Goal: Task Accomplishment & Management: Manage account settings

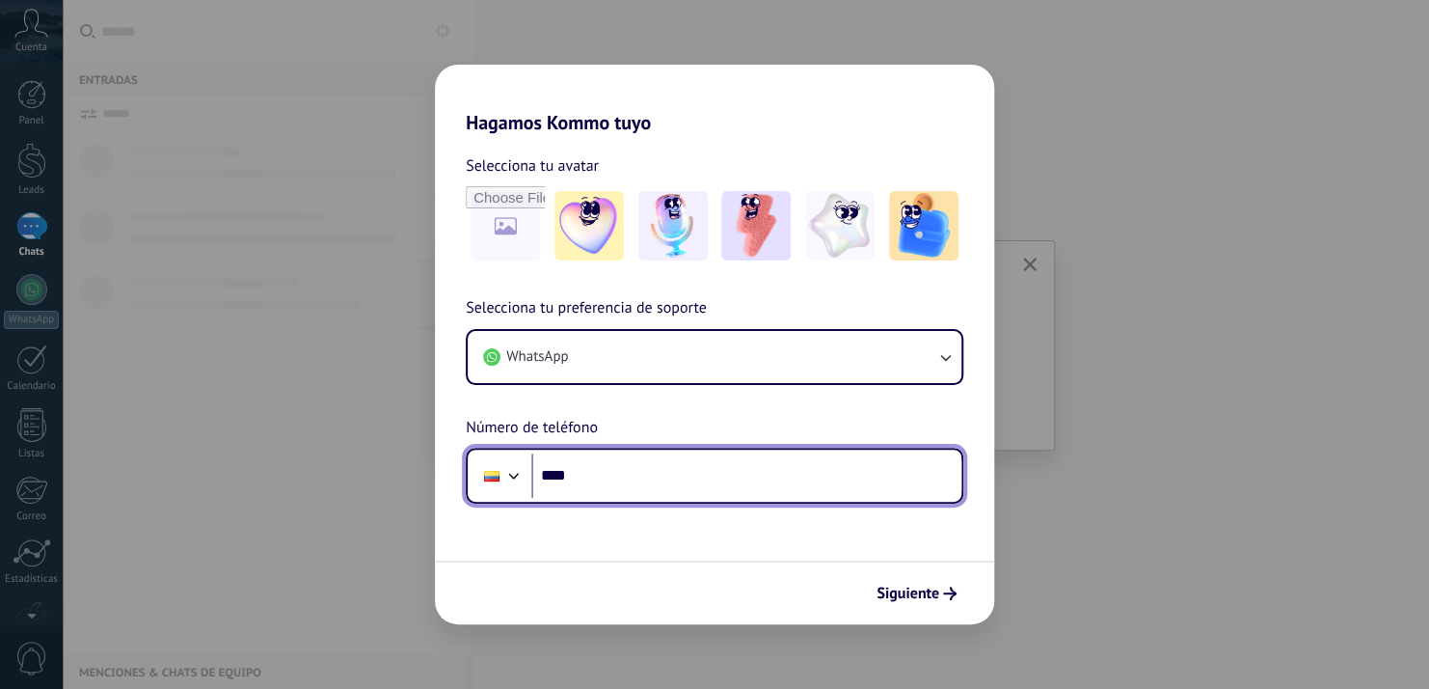
click at [740, 483] on input "****" at bounding box center [746, 475] width 430 height 44
type input "**********"
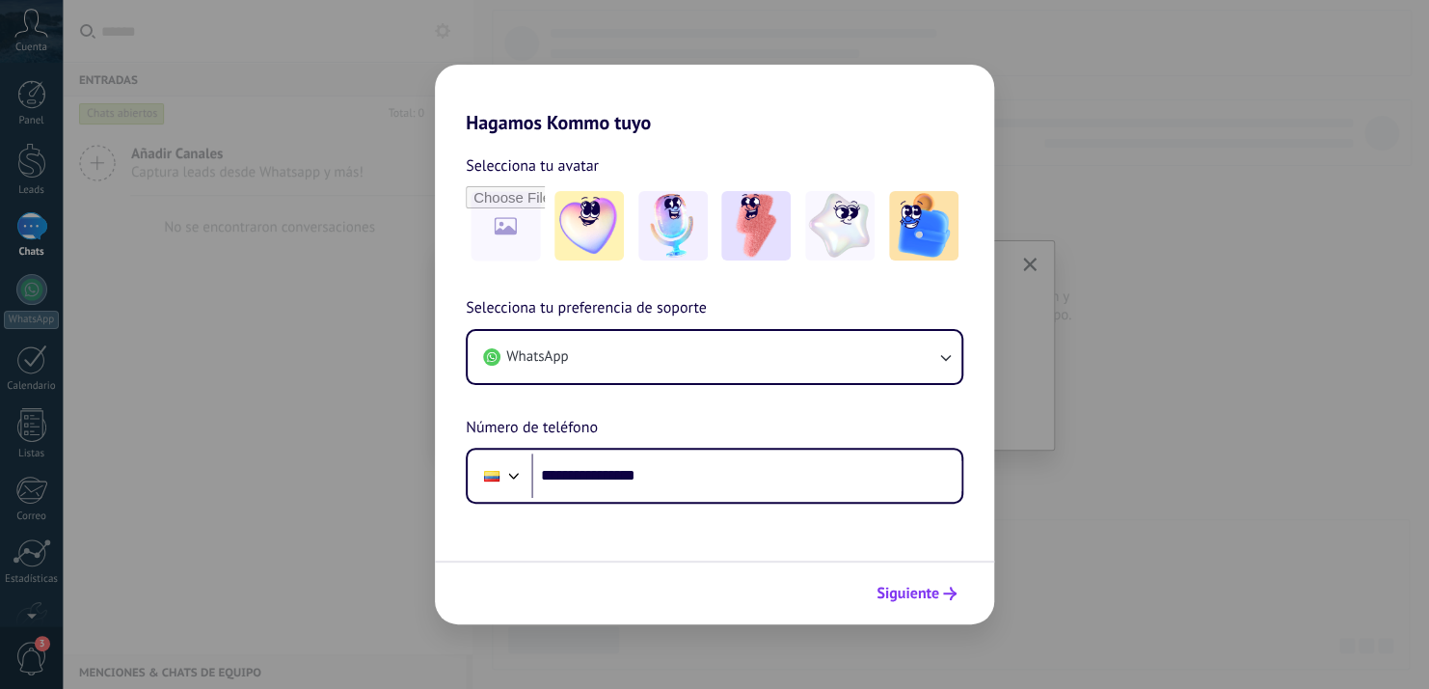
click at [932, 595] on span "Siguiente" at bounding box center [908, 593] width 63 height 14
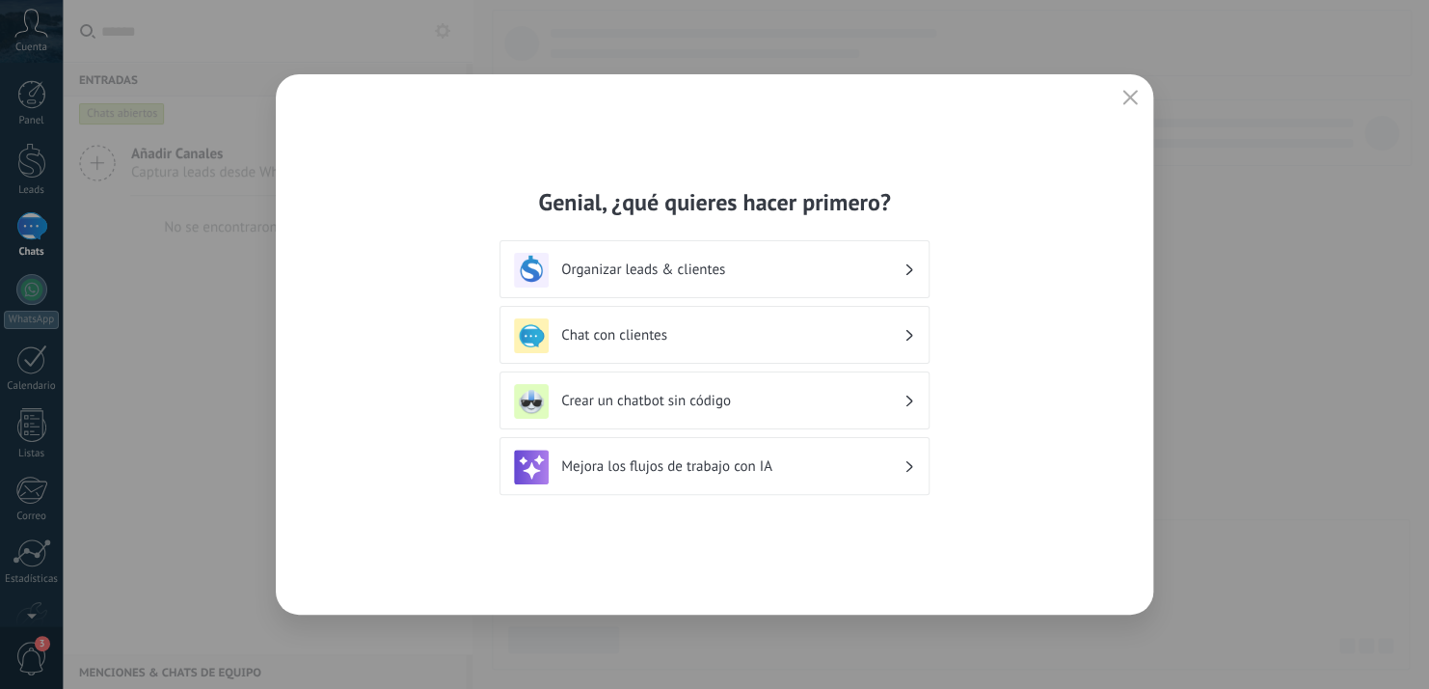
click at [820, 400] on h3 "Crear un chatbot sin código" at bounding box center [732, 401] width 342 height 18
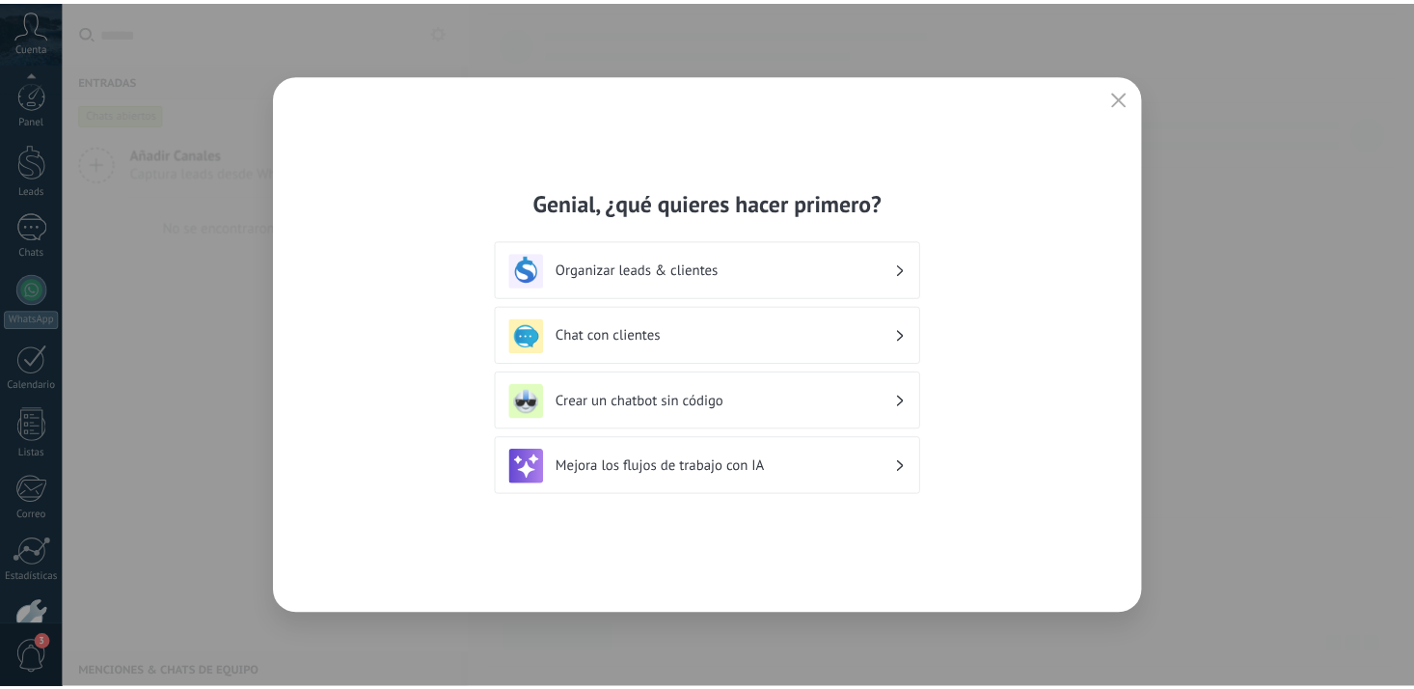
scroll to position [113, 0]
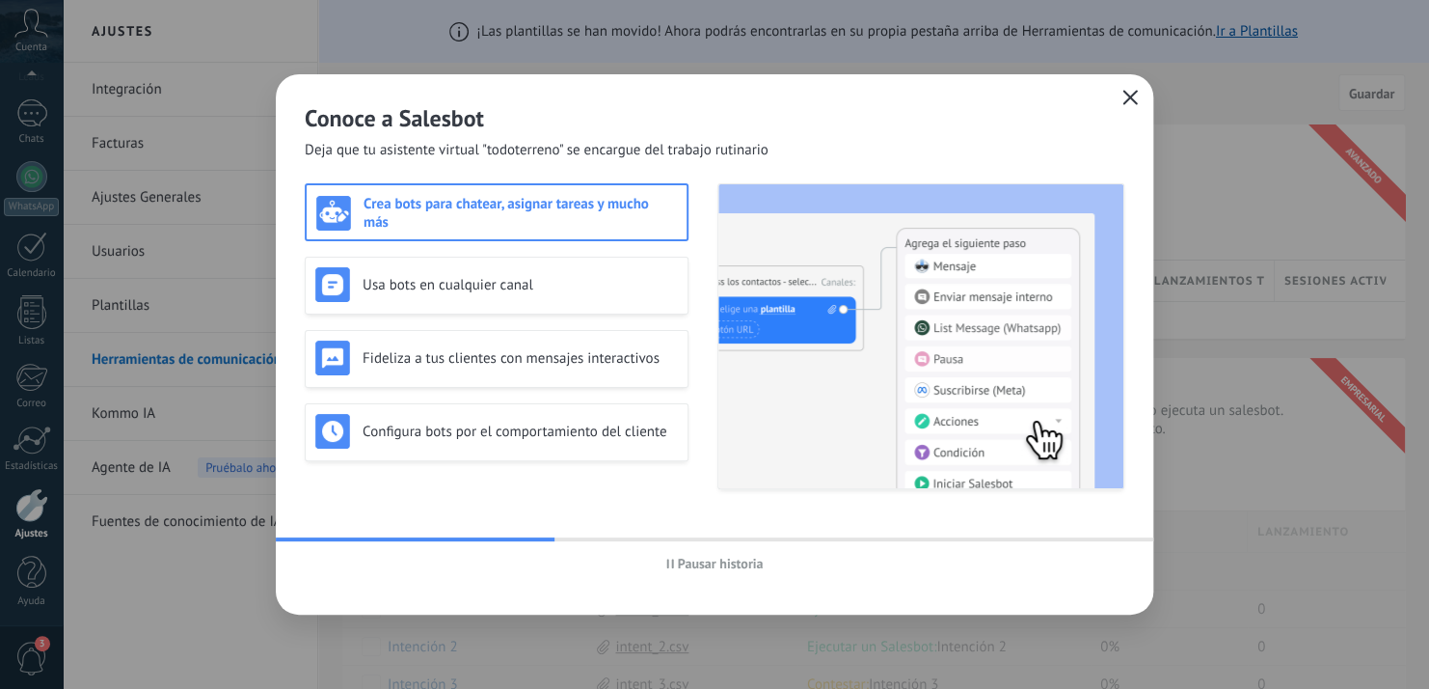
click at [1135, 95] on icon "button" at bounding box center [1130, 97] width 15 height 15
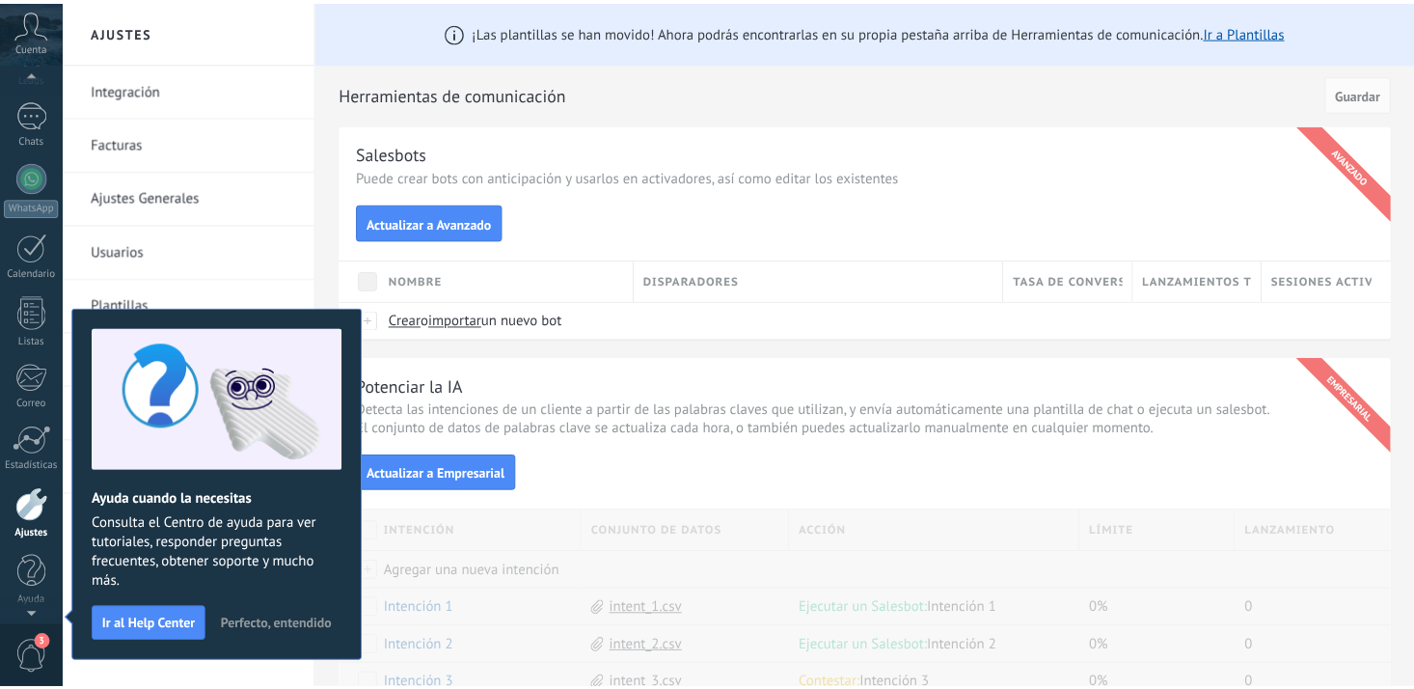
scroll to position [10, 0]
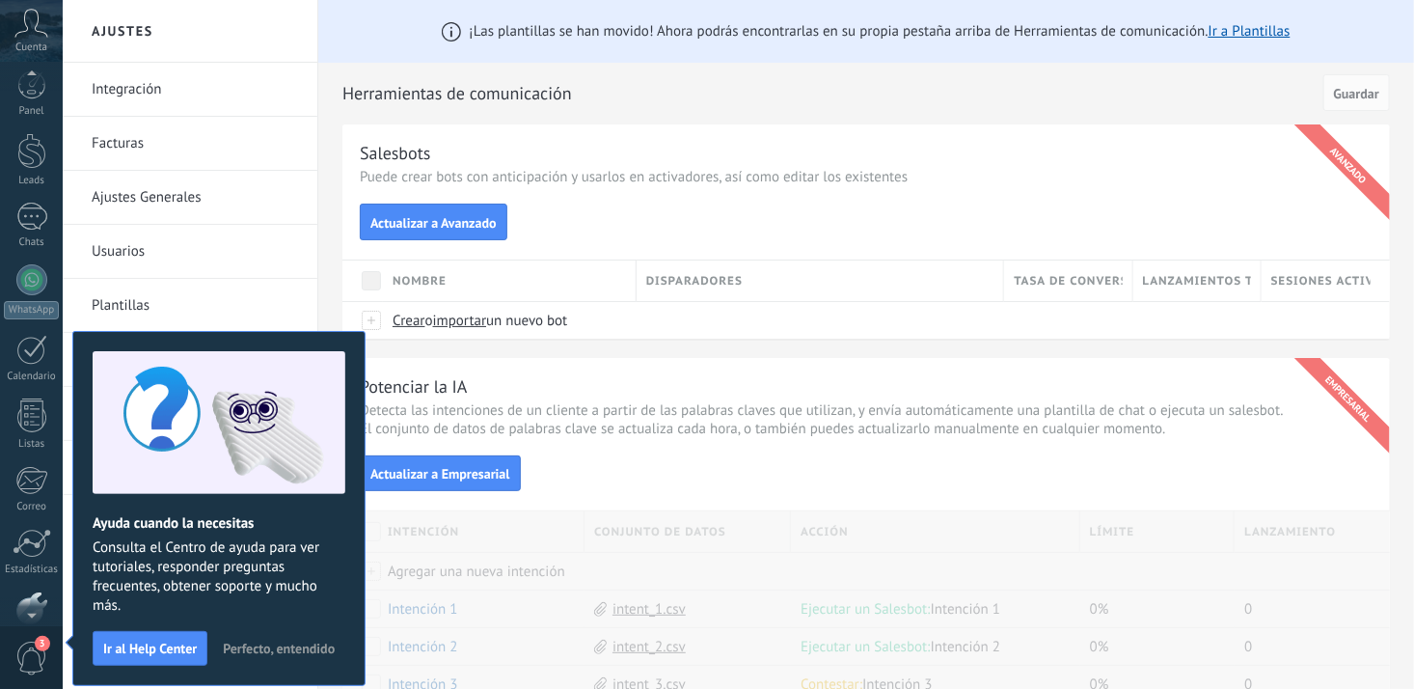
click at [270, 649] on span "Perfecto, entendido" at bounding box center [279, 648] width 112 height 14
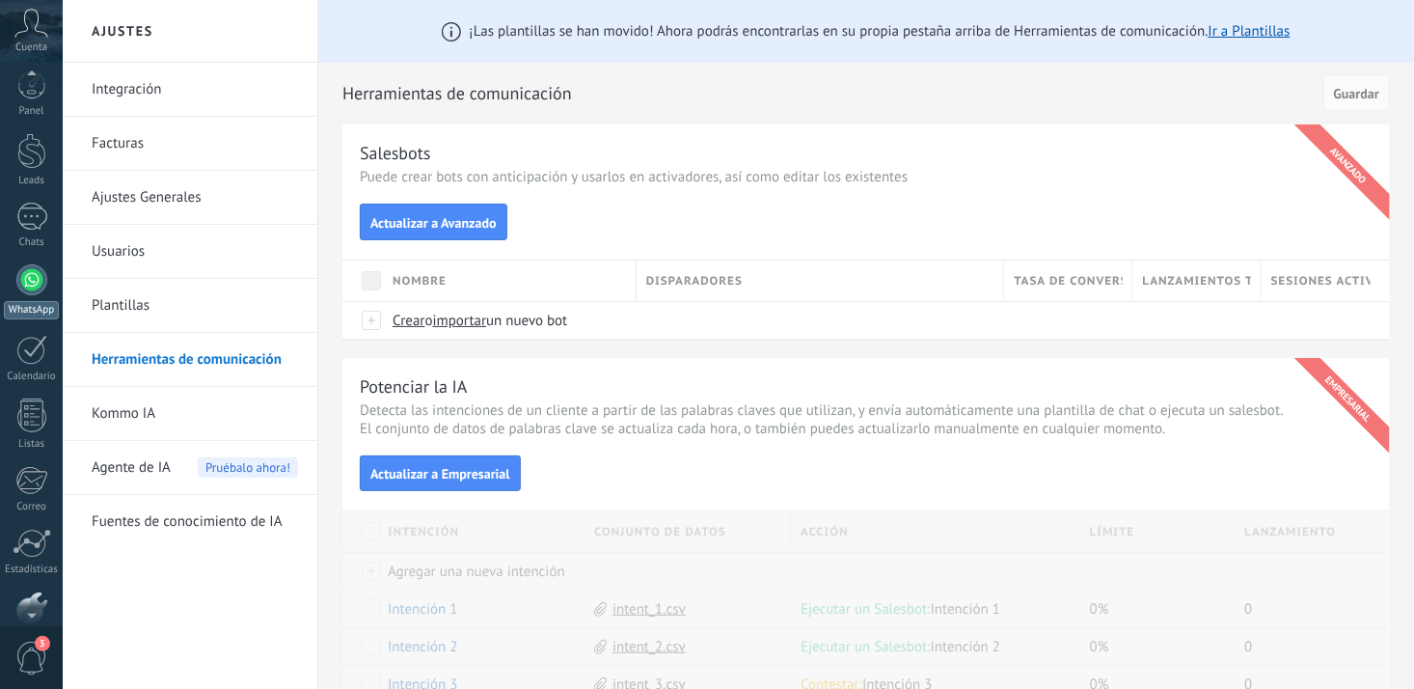
click at [34, 284] on div at bounding box center [31, 279] width 31 height 31
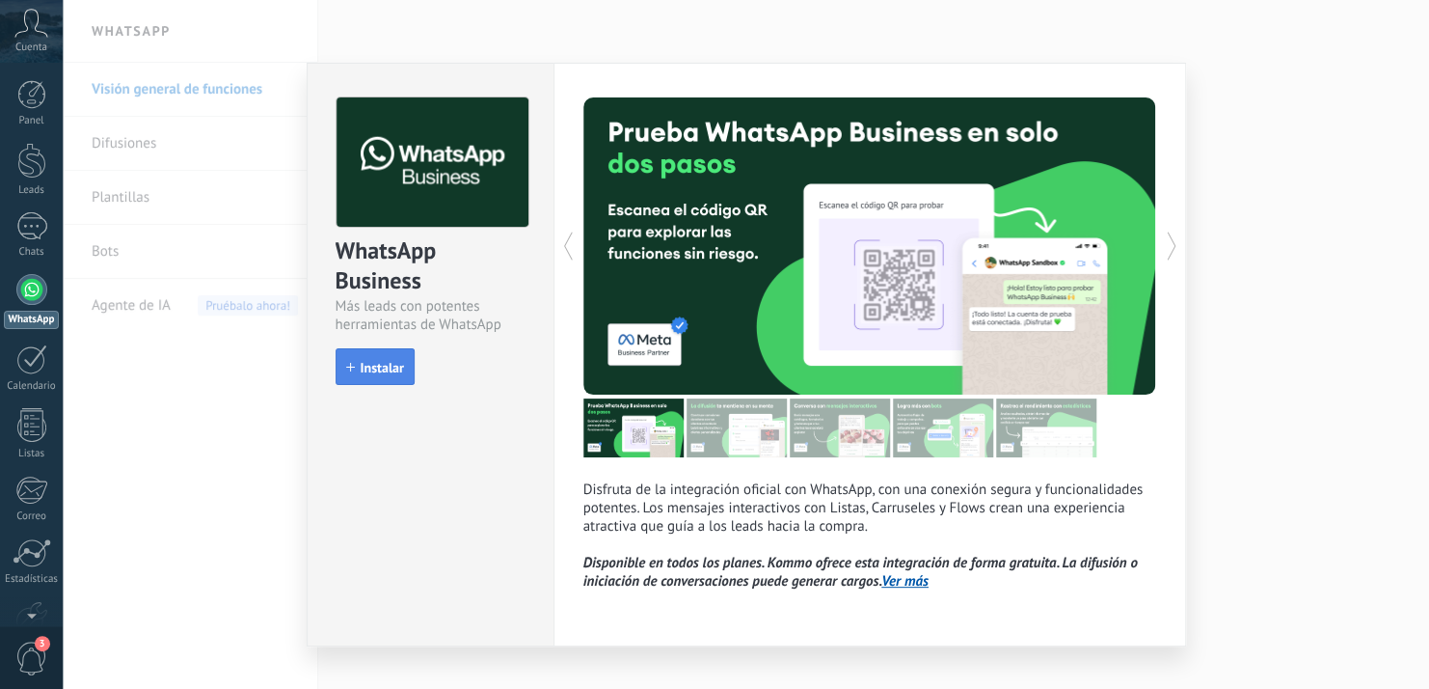
click at [382, 371] on span "Instalar" at bounding box center [382, 368] width 43 height 14
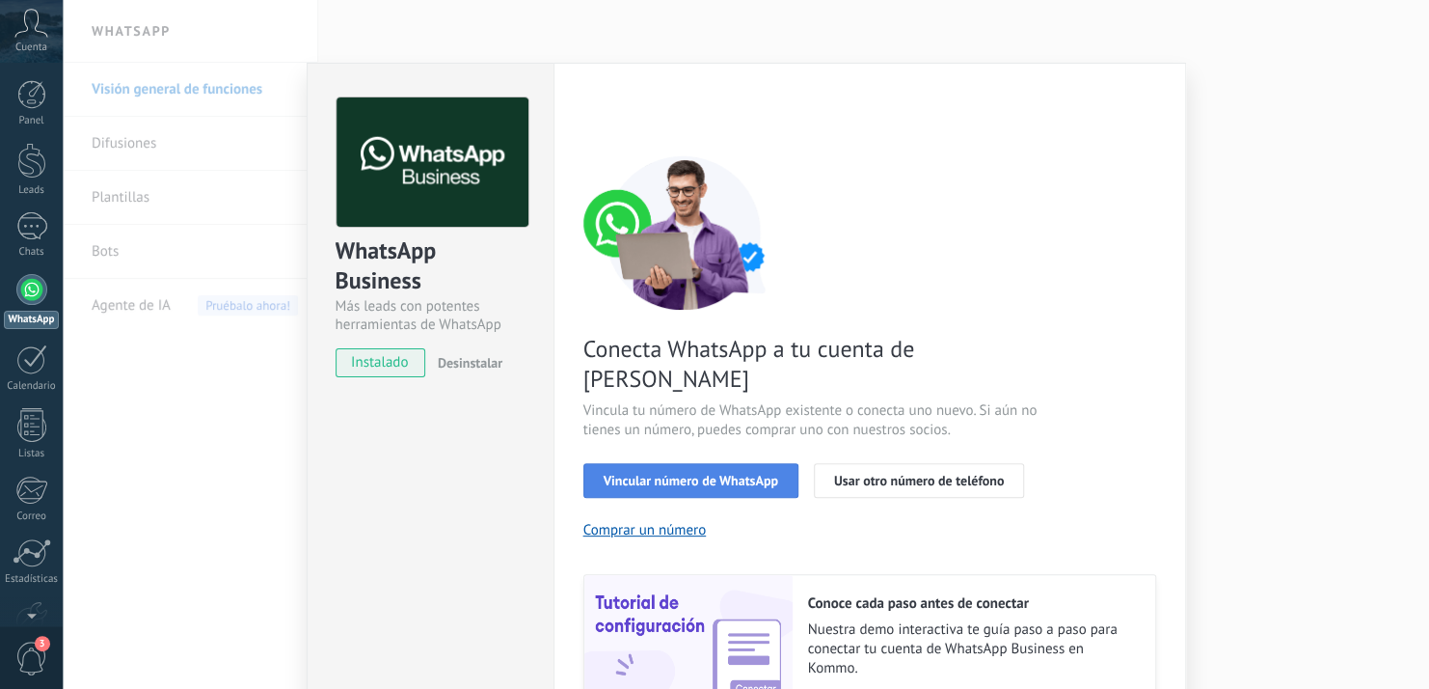
click at [748, 474] on span "Vincular número de WhatsApp" at bounding box center [691, 481] width 175 height 14
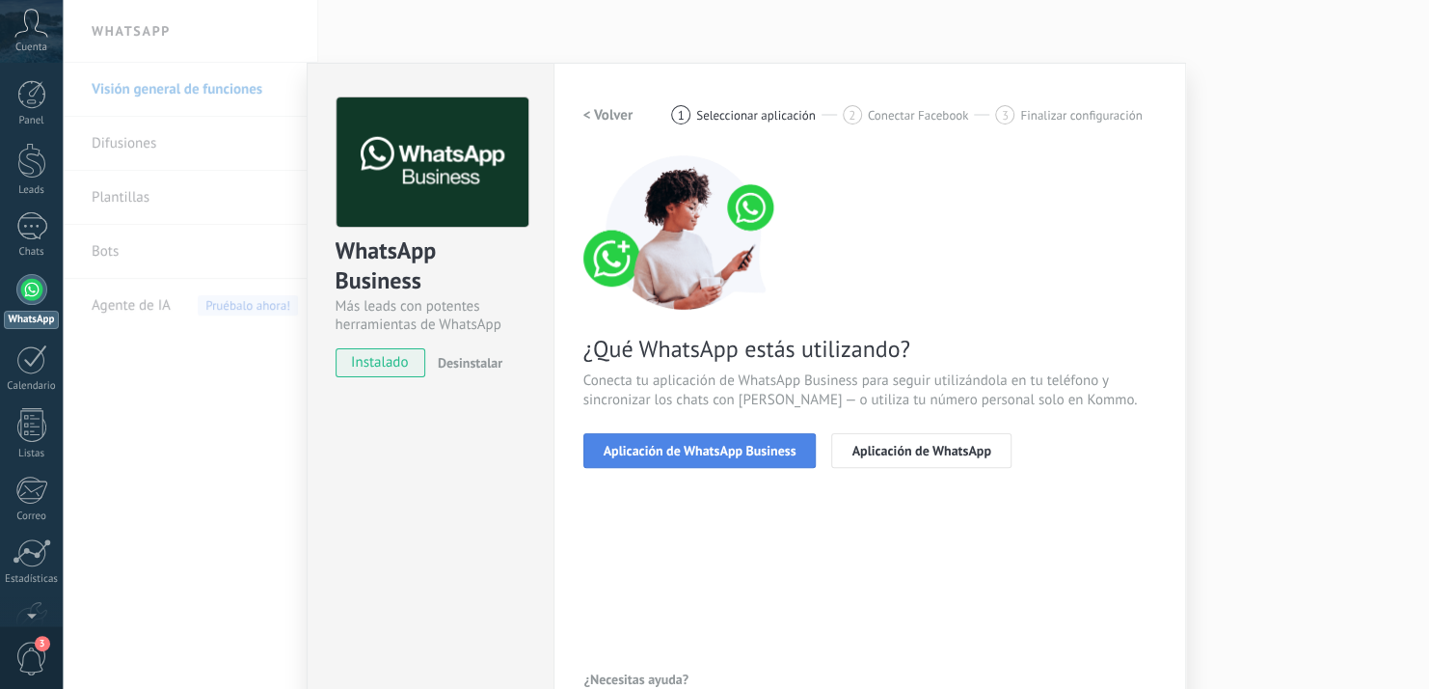
click at [760, 444] on span "Aplicación de WhatsApp Business" at bounding box center [700, 451] width 193 height 14
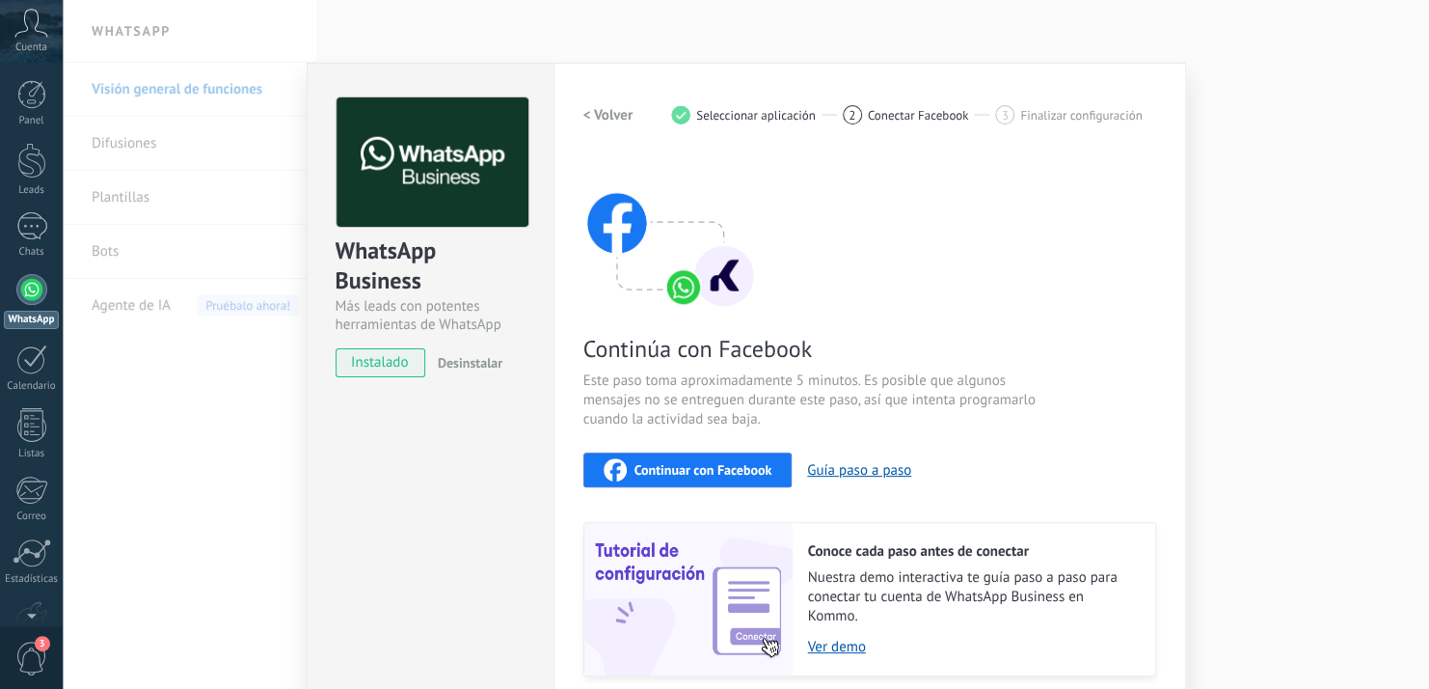
click at [583, 114] on h2 "< Volver" at bounding box center [608, 115] width 50 height 18
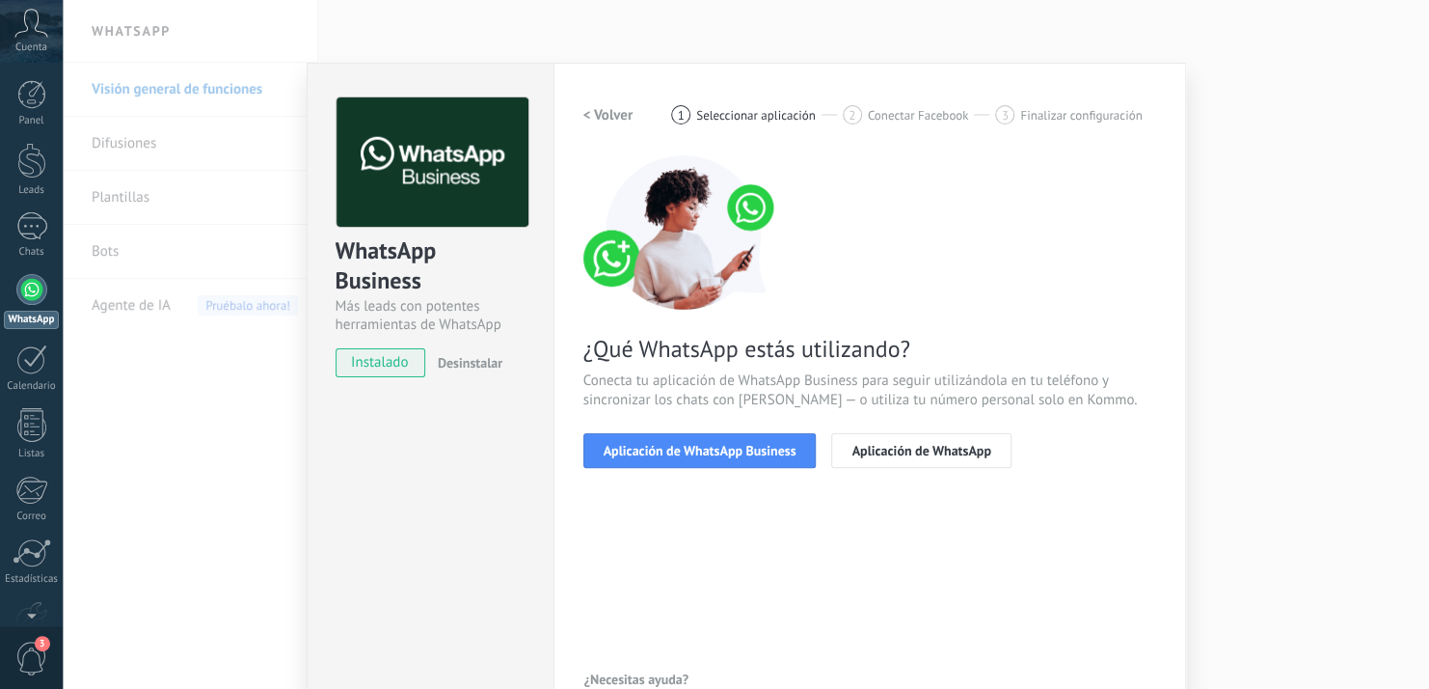
click at [907, 474] on div "< Volver 1 Seleccionar aplicación 2 Conectar Facebook 3 Finalizar configuración…" at bounding box center [869, 293] width 573 height 393
click at [887, 451] on span "Aplicación de WhatsApp" at bounding box center [921, 451] width 139 height 14
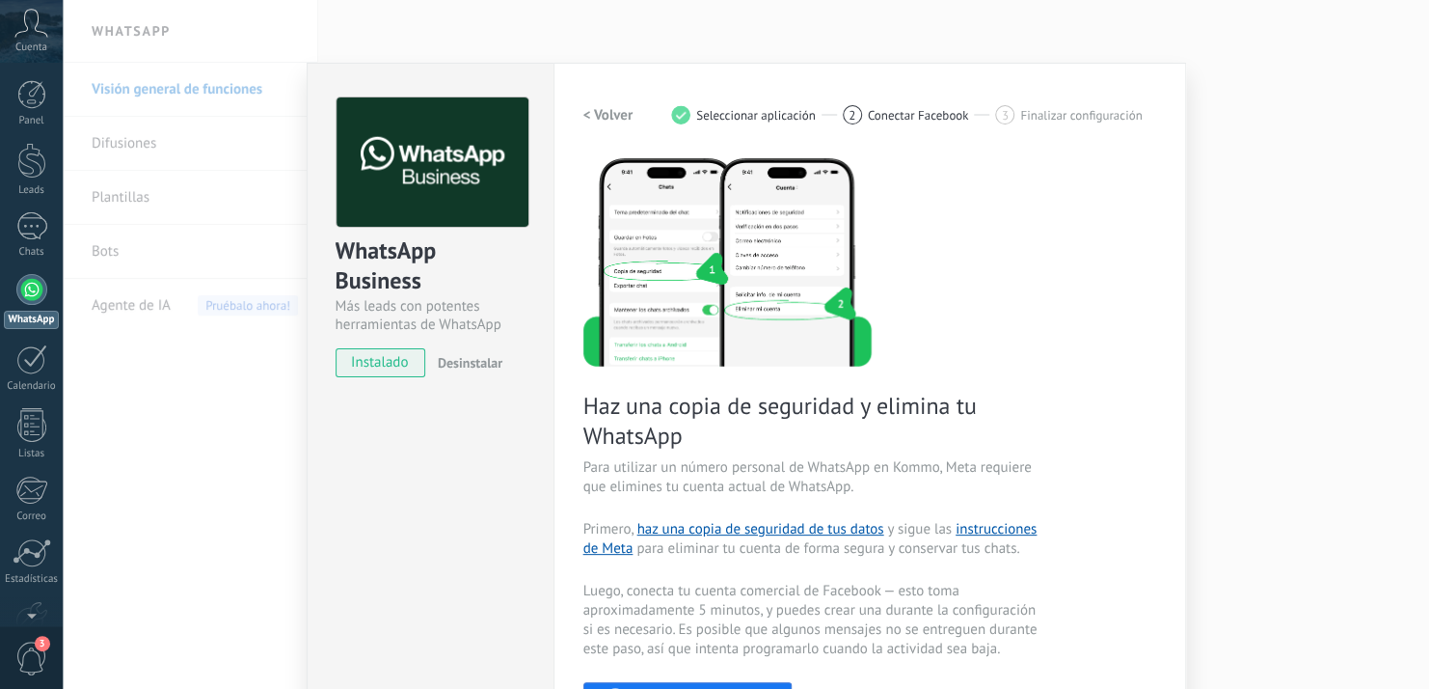
click at [597, 120] on h2 "< Volver" at bounding box center [608, 115] width 50 height 18
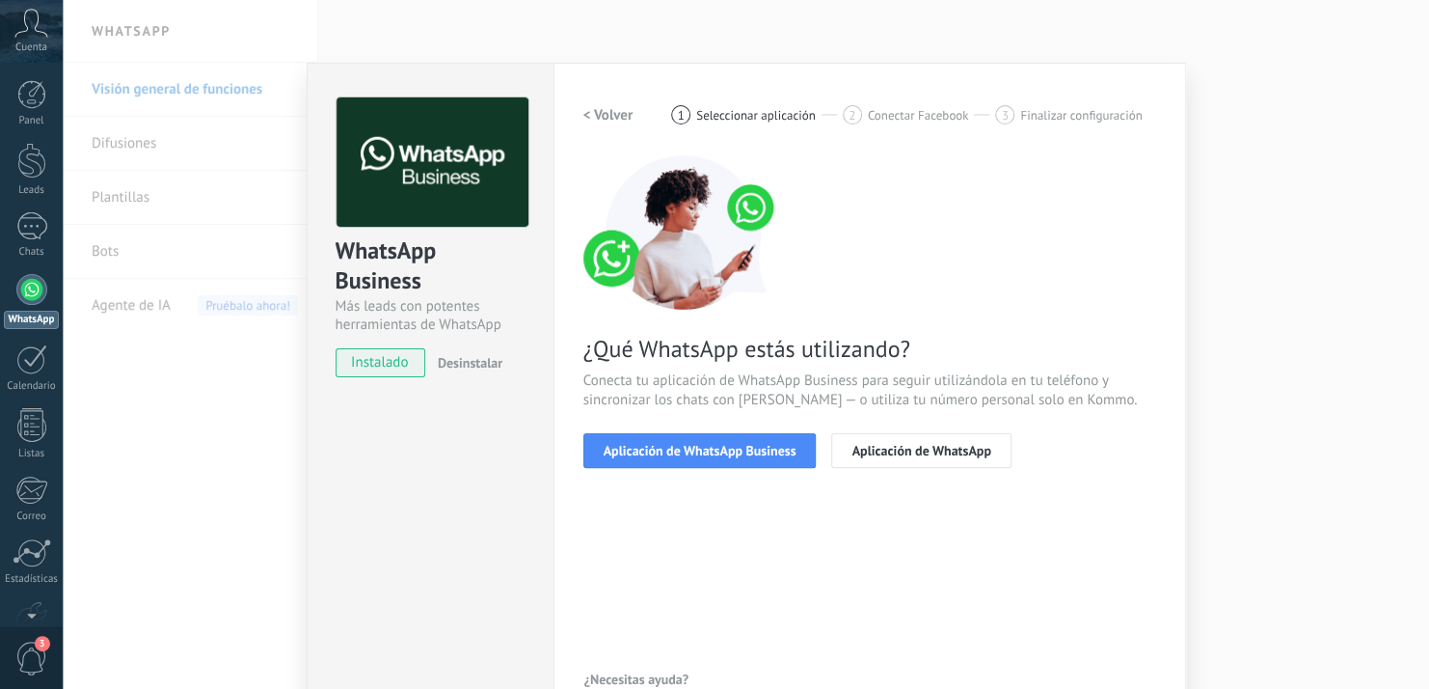
click at [471, 356] on span "Desinstalar" at bounding box center [470, 362] width 65 height 17
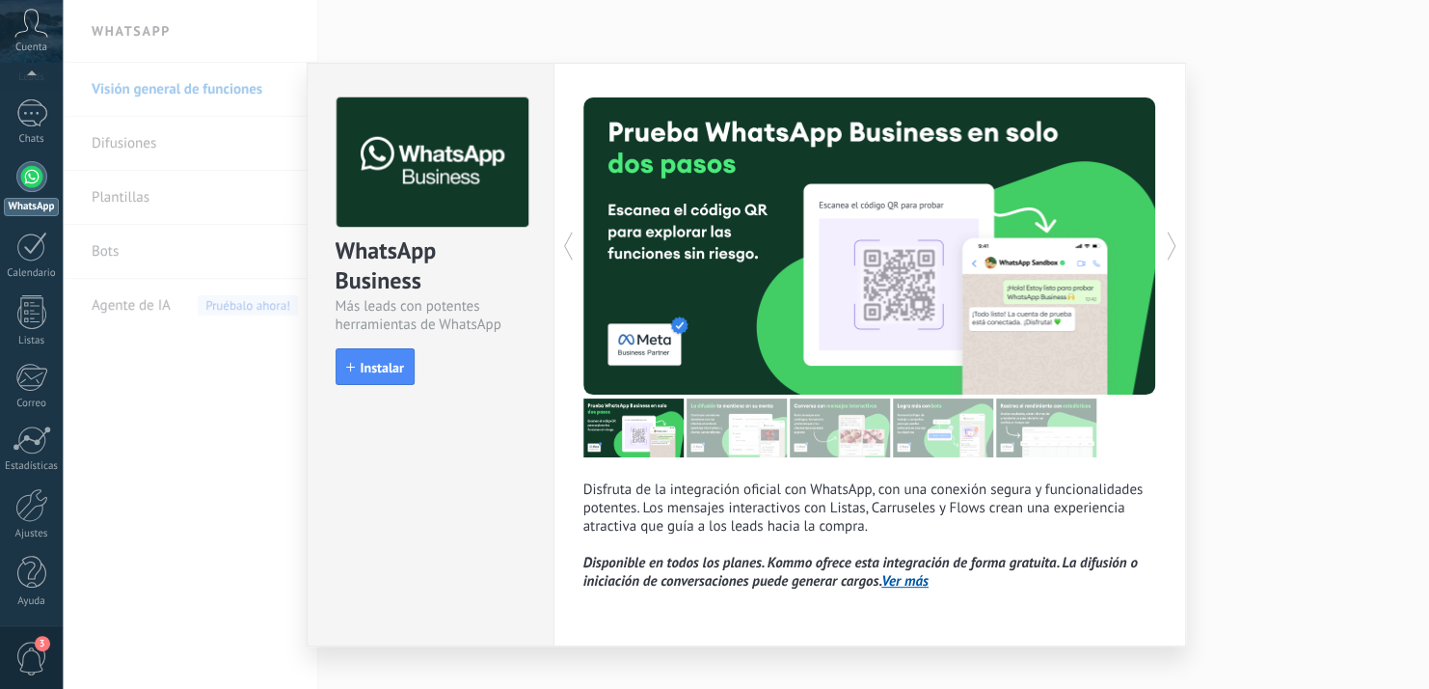
scroll to position [112, 0]
click at [31, 522] on link "Ajustes" at bounding box center [31, 515] width 63 height 52
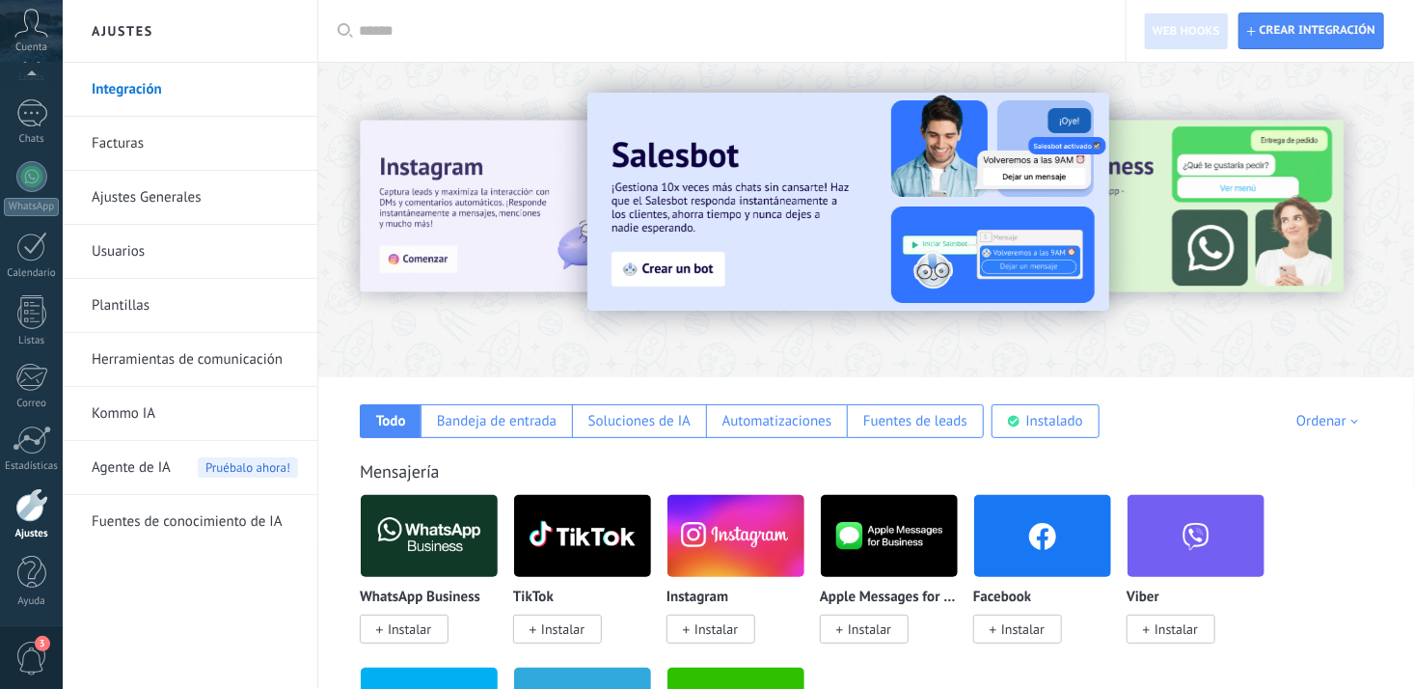
click at [507, 42] on div at bounding box center [729, 31] width 740 height 62
click at [444, 25] on input "text" at bounding box center [729, 31] width 740 height 20
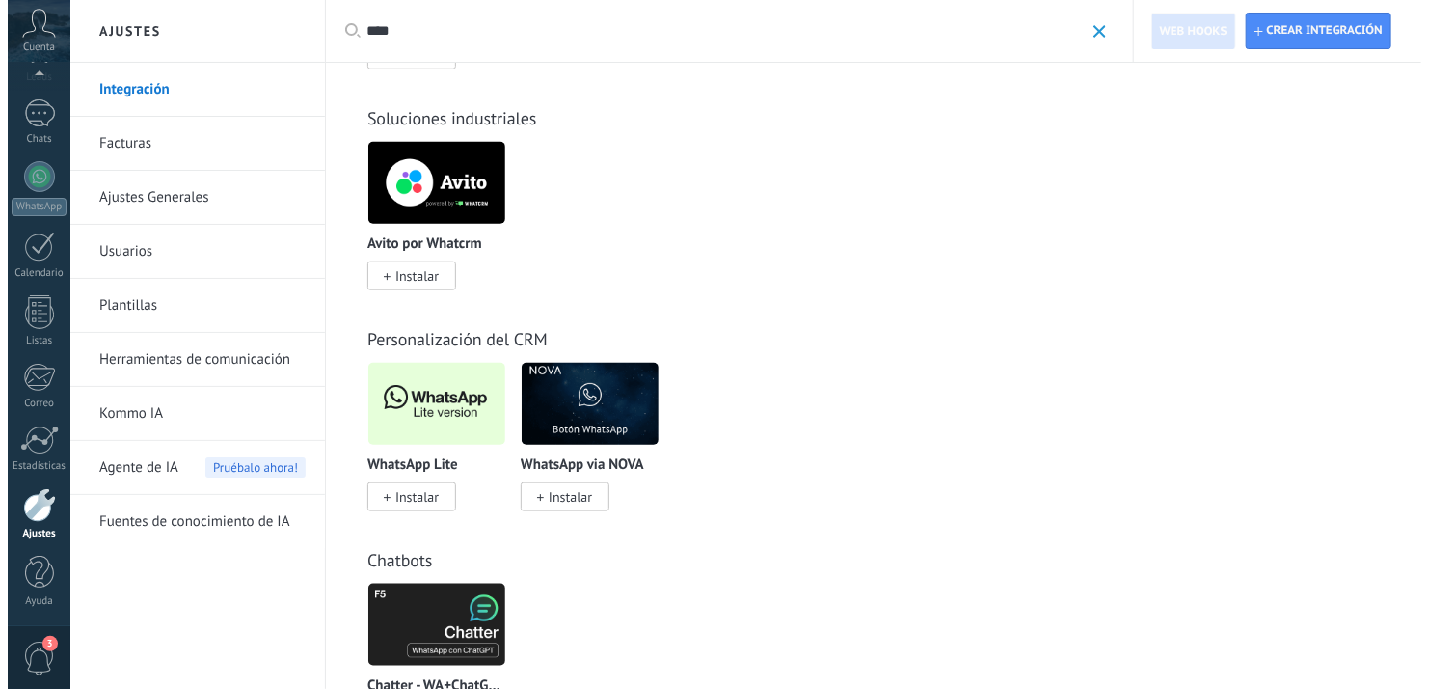
scroll to position [832, 0]
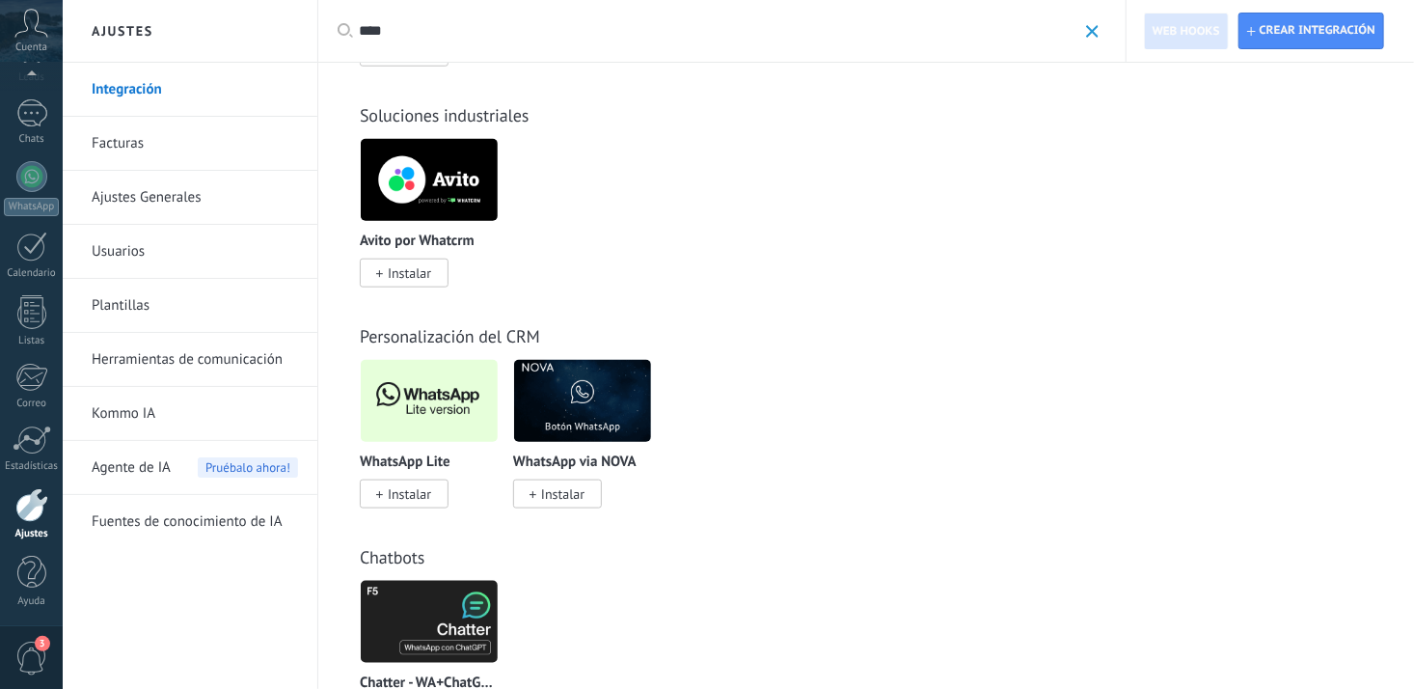
type input "****"
click at [444, 497] on span "Instalar" at bounding box center [404, 493] width 89 height 29
click at [432, 497] on span "Instalar" at bounding box center [404, 493] width 89 height 29
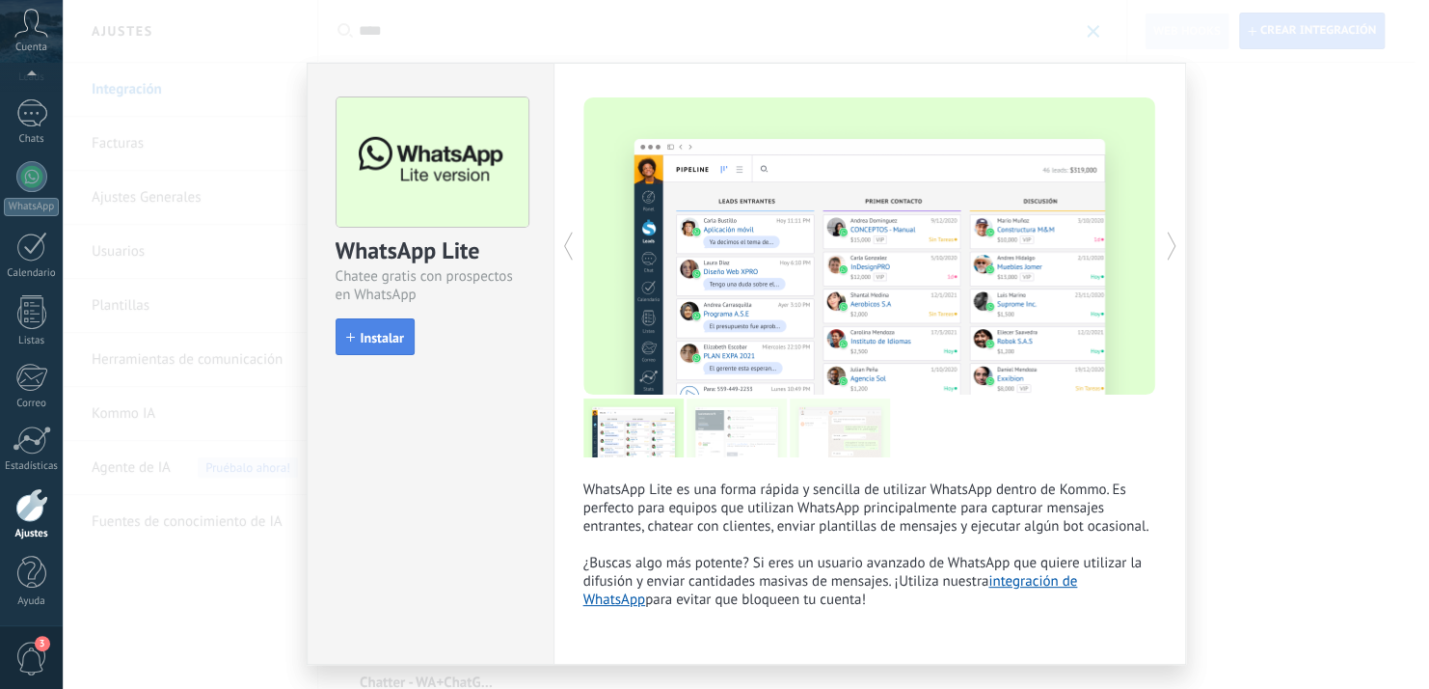
click at [376, 341] on span "Instalar" at bounding box center [382, 338] width 43 height 14
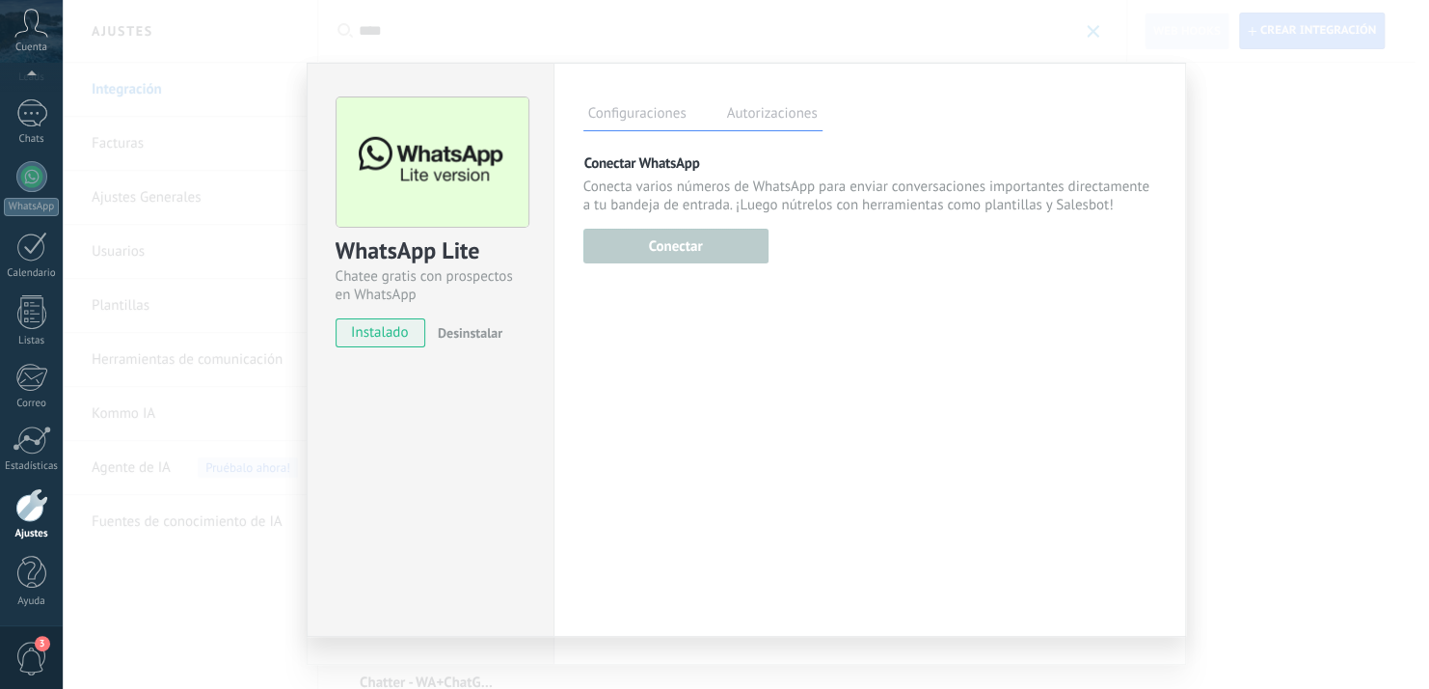
click at [664, 257] on div "Esta función esta disponible únicamente para usuarios en periodo de prueba o pl…" at bounding box center [675, 244] width 185 height 40
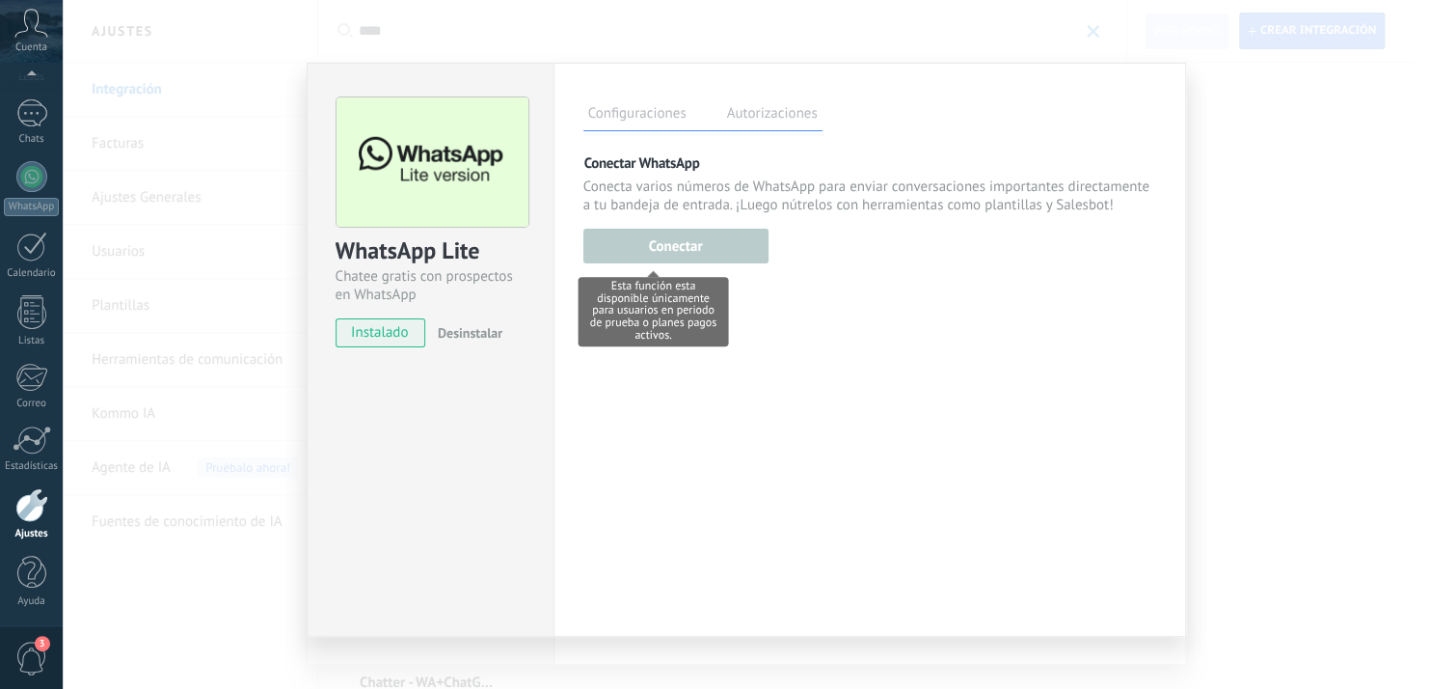
click at [670, 243] on div "Esta función esta disponible únicamente para usuarios en periodo de prueba o pl…" at bounding box center [675, 244] width 185 height 40
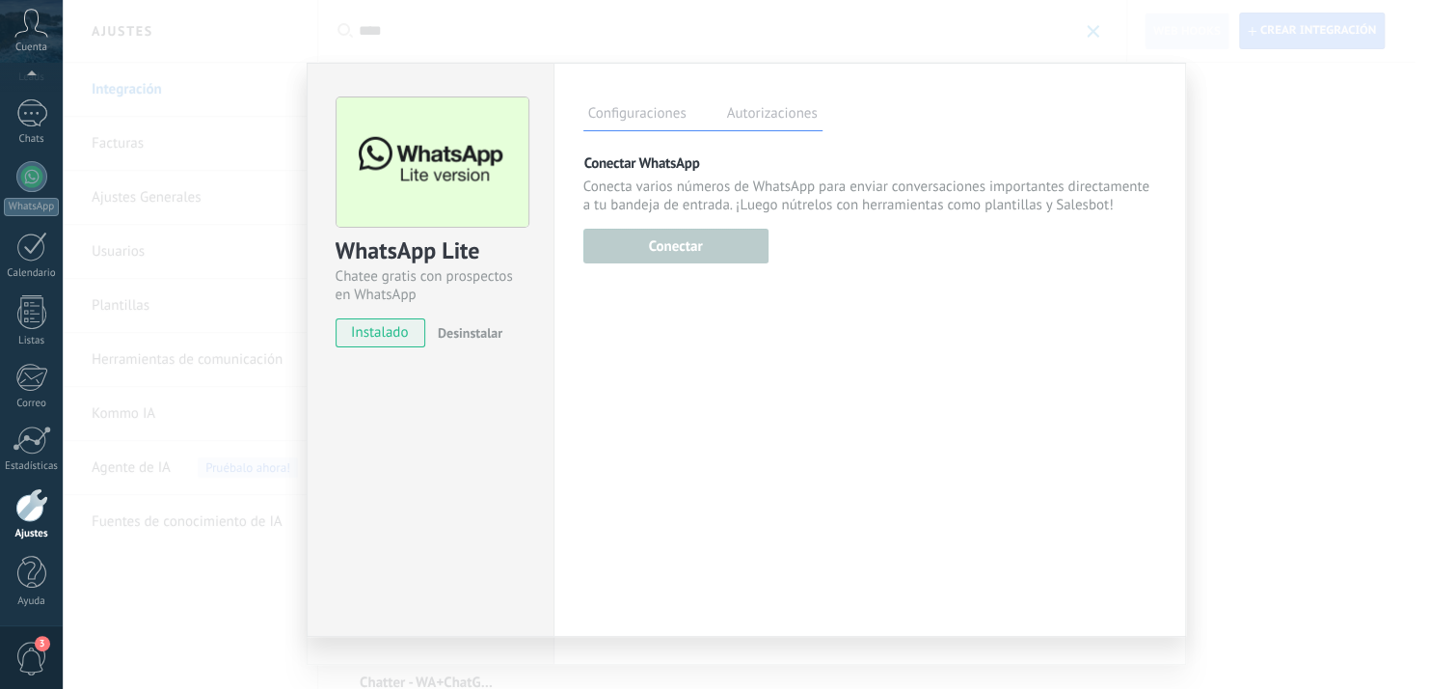
click at [743, 115] on label "Autorizaciones" at bounding box center [772, 116] width 100 height 28
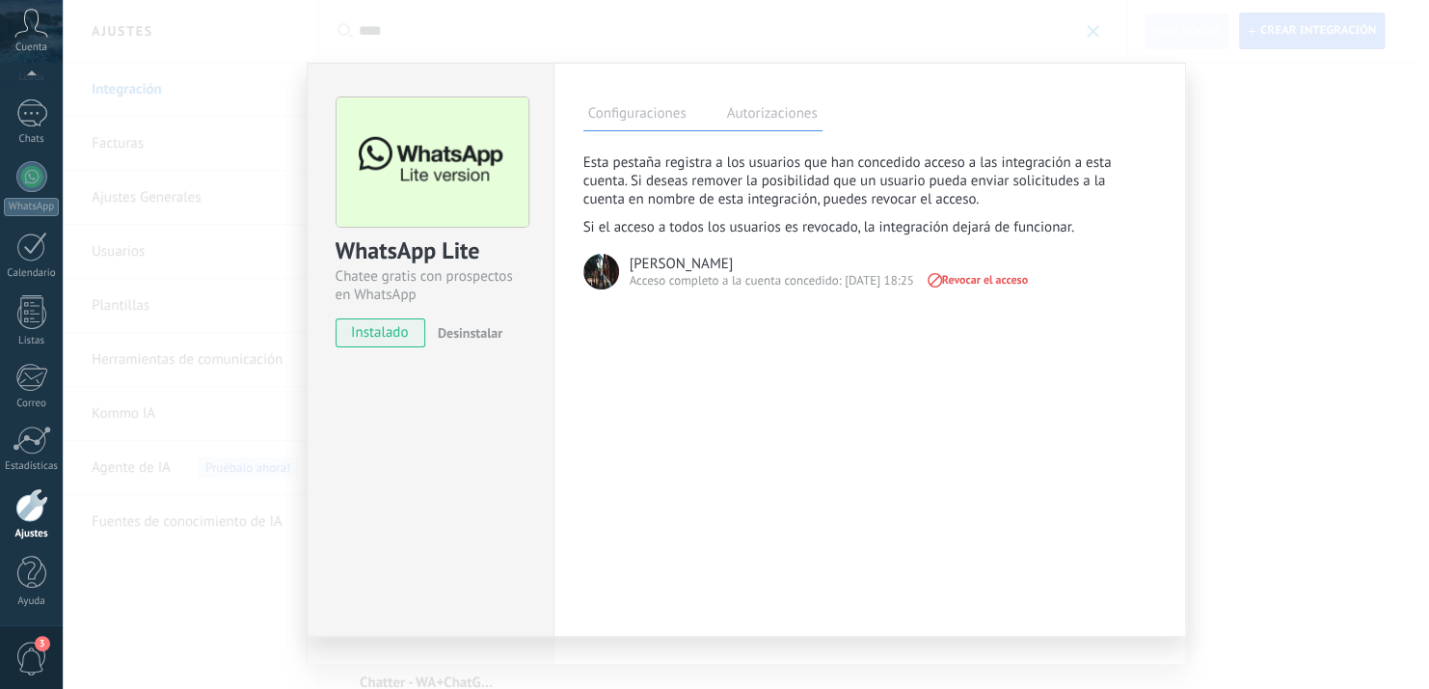
click at [961, 279] on span "Revocar el acceso" at bounding box center [976, 280] width 103 height 14
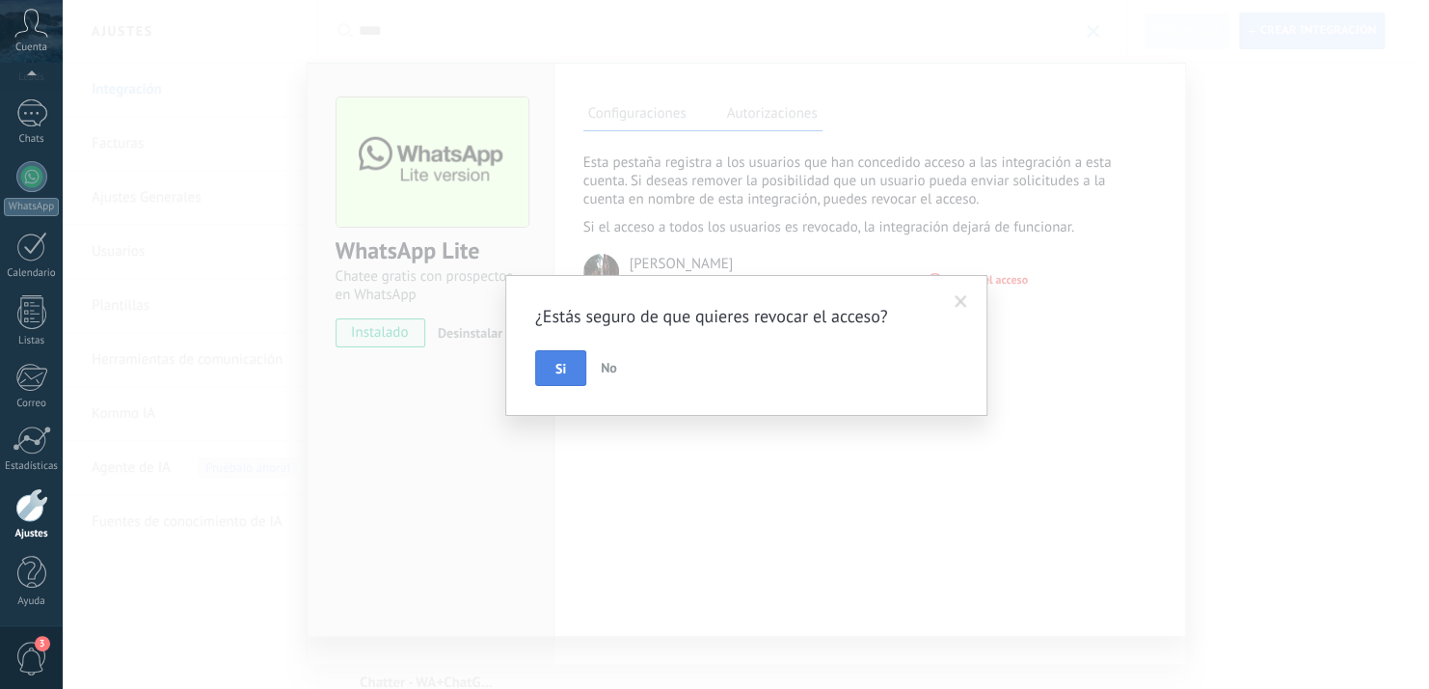
click at [552, 368] on button "Si" at bounding box center [560, 368] width 51 height 37
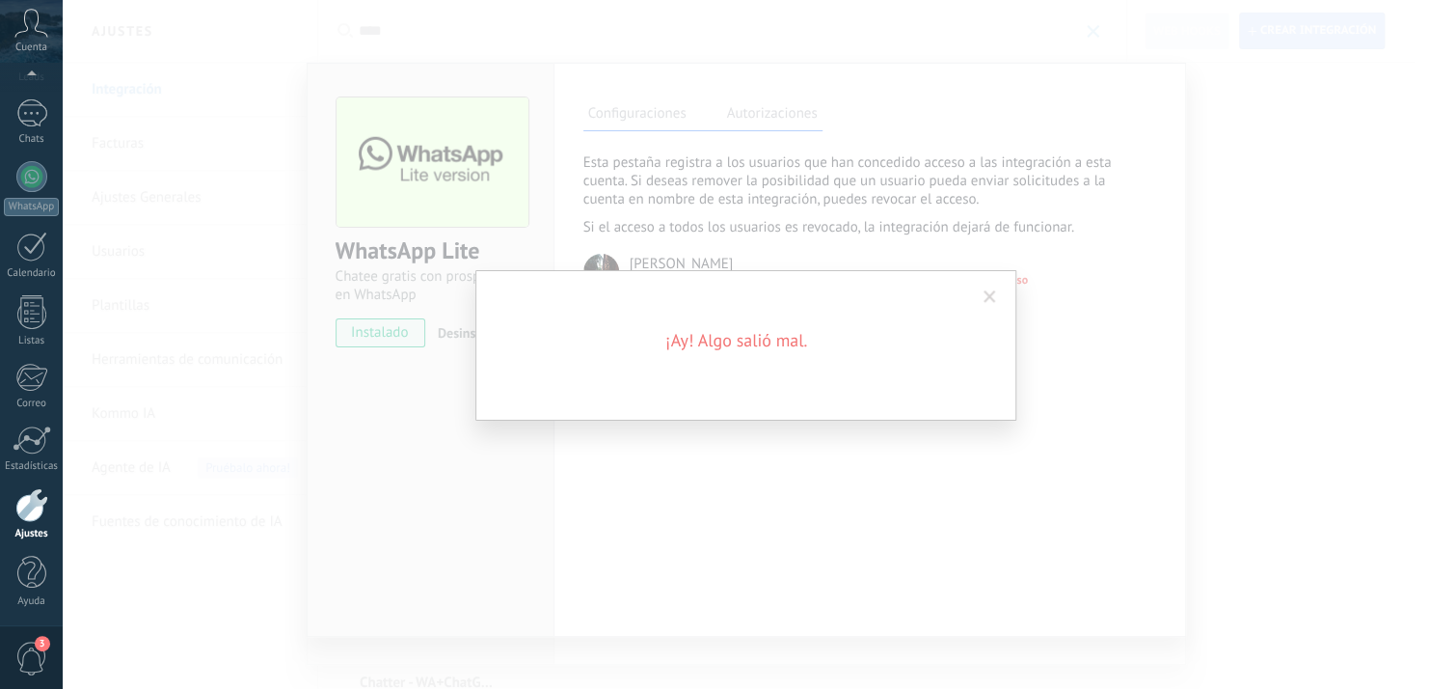
click at [990, 291] on span at bounding box center [990, 297] width 13 height 14
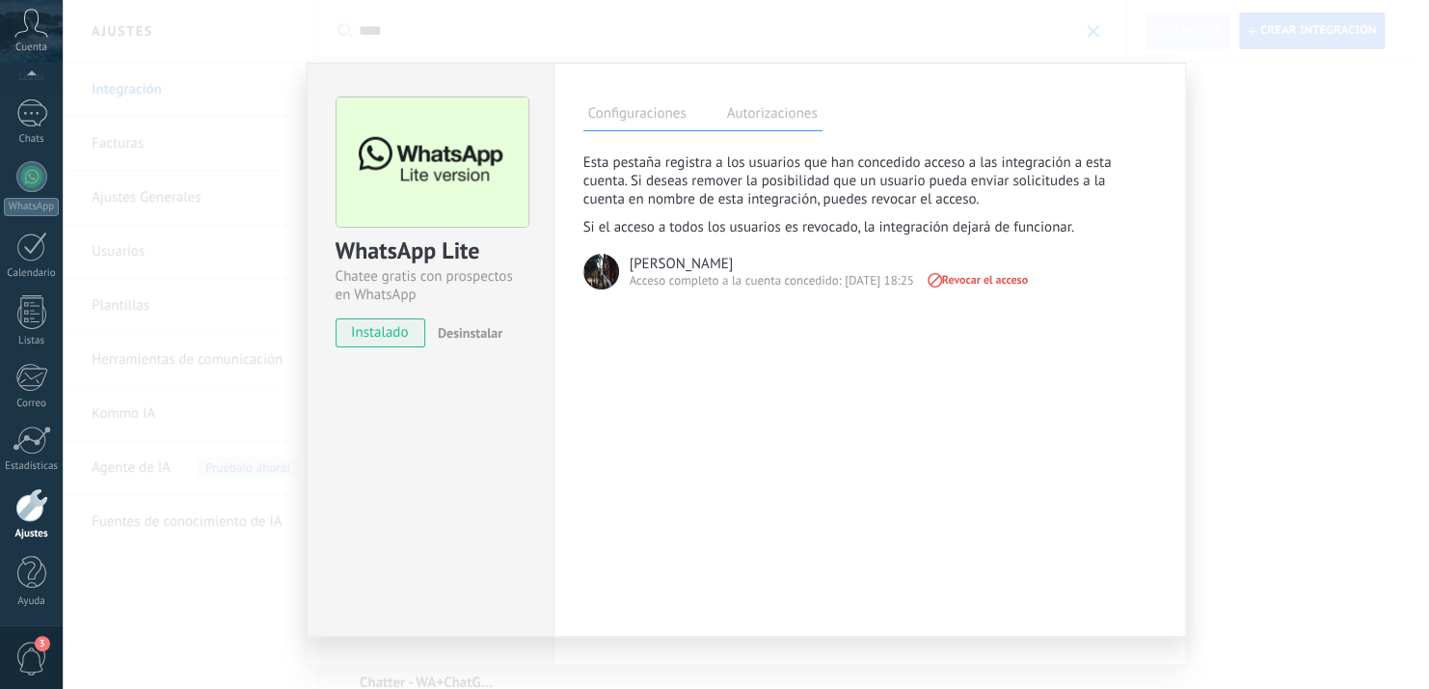
click at [636, 115] on label "Configuraciones" at bounding box center [637, 116] width 108 height 28
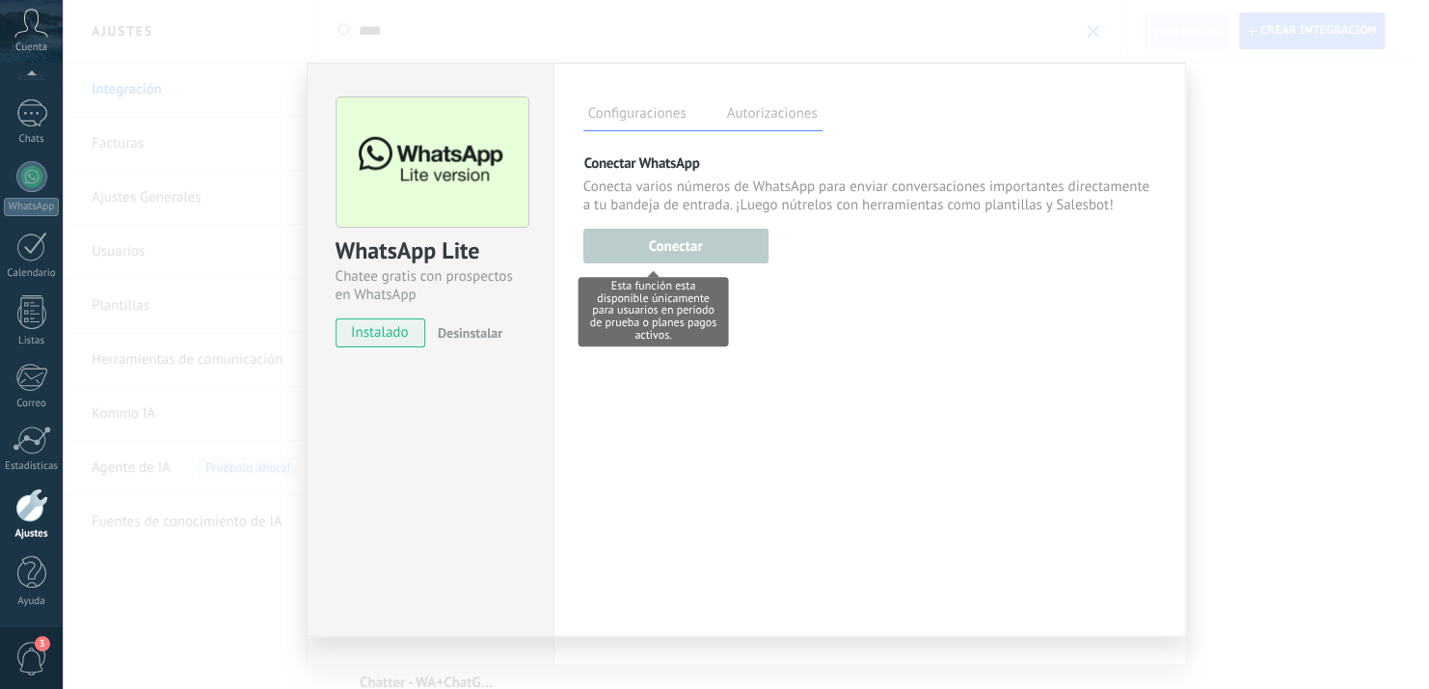
click at [656, 244] on div "Esta función esta disponible únicamente para usuarios en periodo de prueba o pl…" at bounding box center [675, 244] width 185 height 40
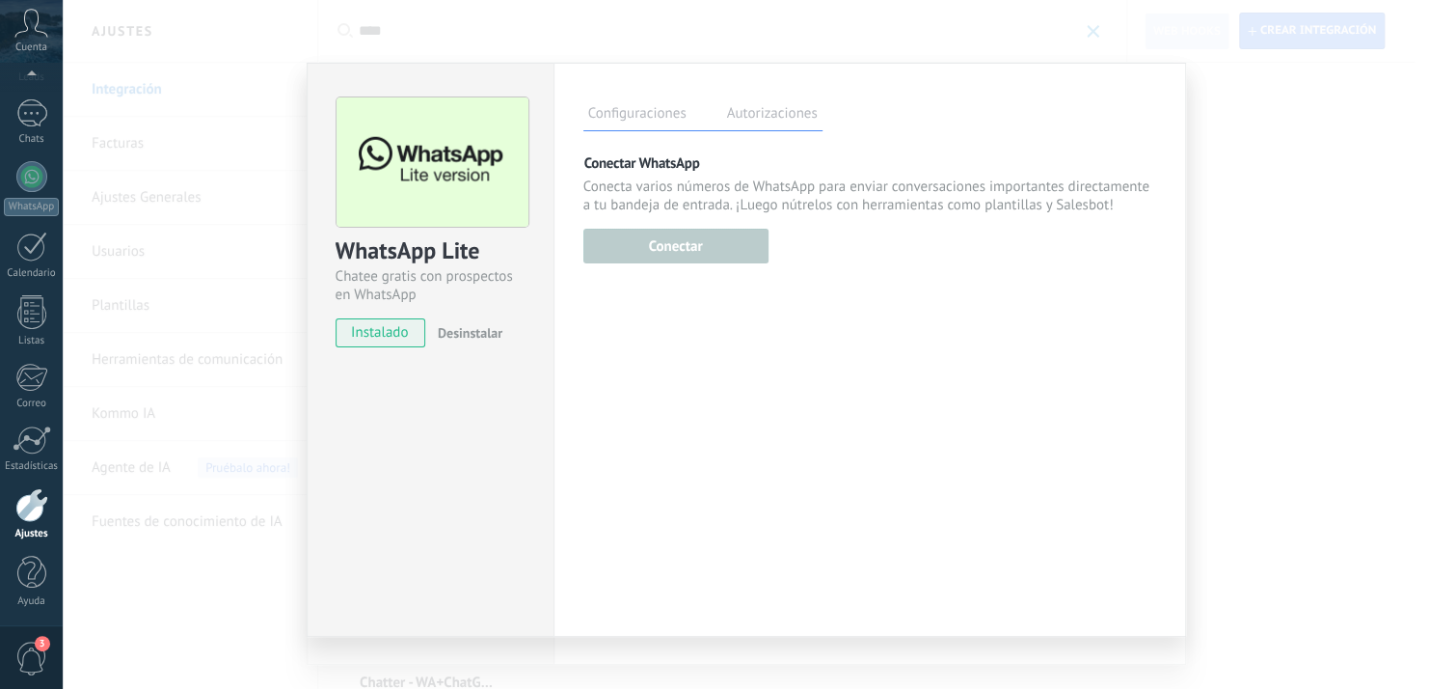
click at [450, 335] on span "Desinstalar" at bounding box center [470, 332] width 65 height 17
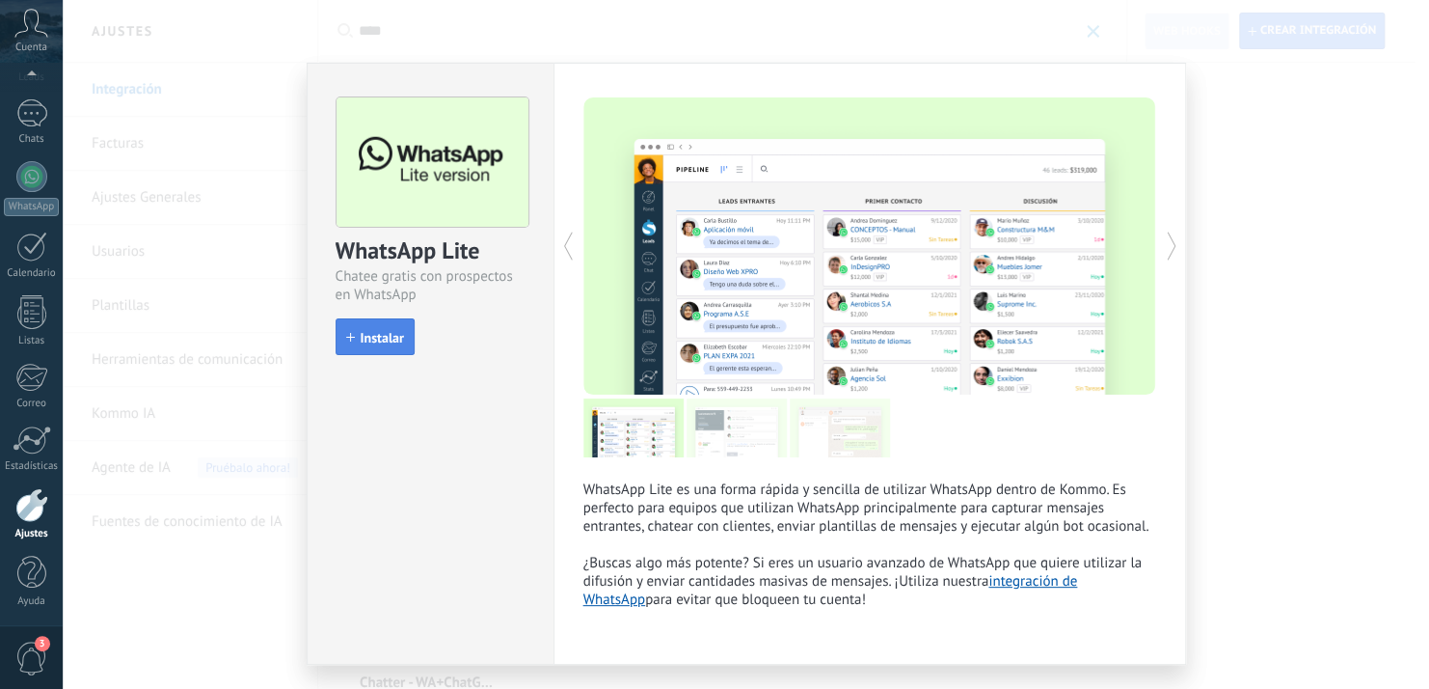
click at [359, 327] on button "Instalar" at bounding box center [375, 336] width 79 height 37
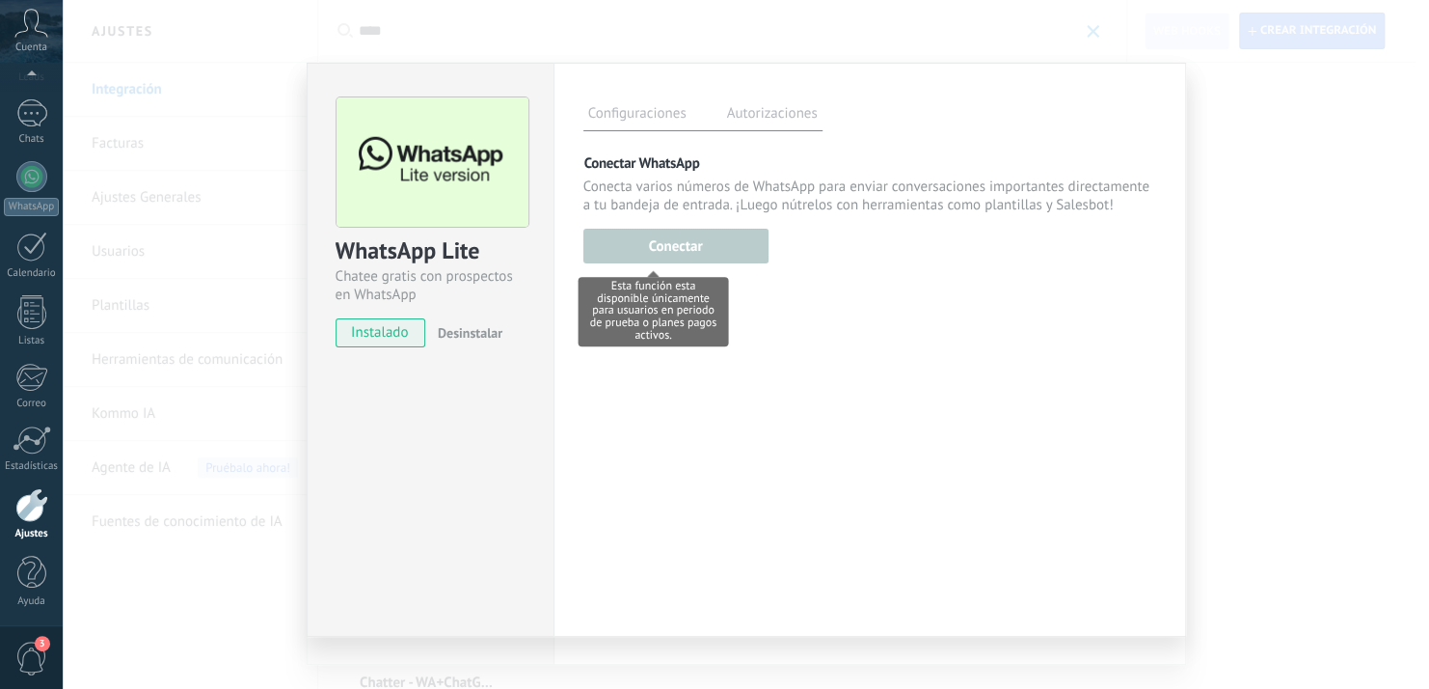
click at [704, 241] on div "Esta función esta disponible únicamente para usuarios en periodo de prueba o pl…" at bounding box center [675, 244] width 185 height 40
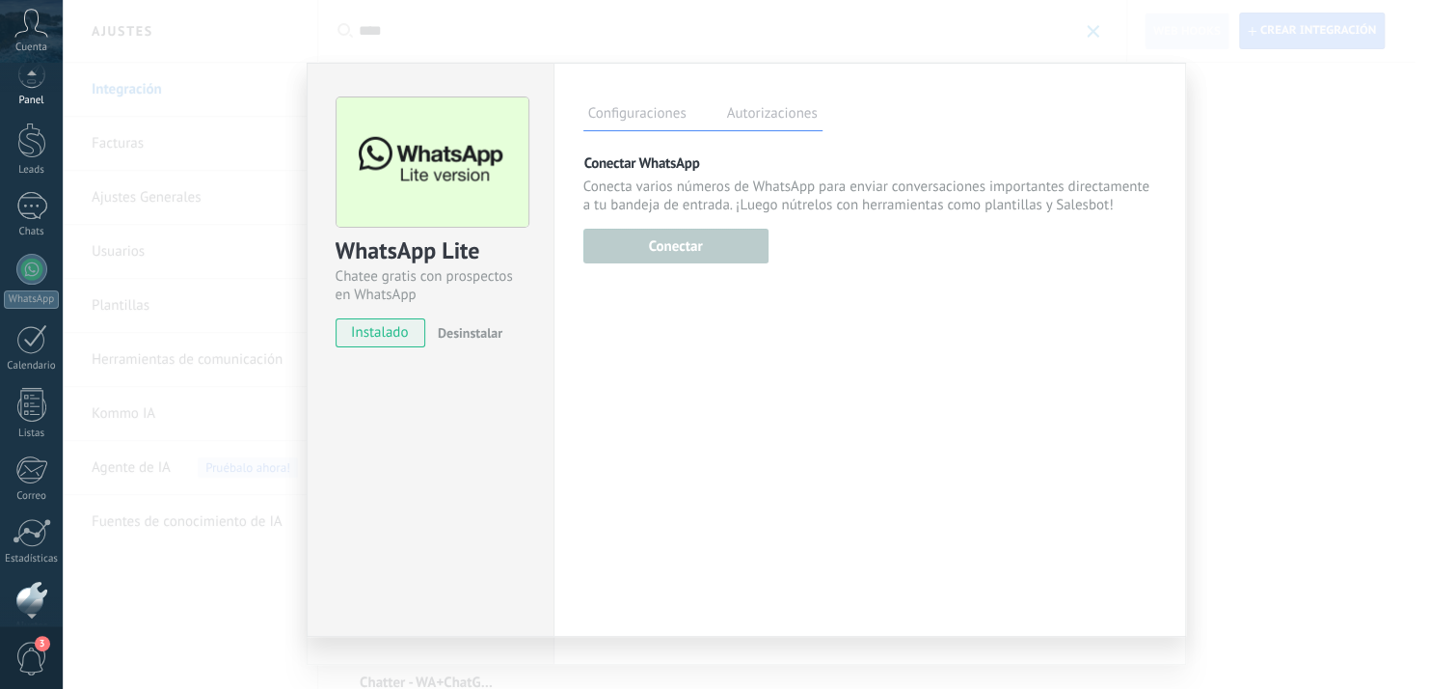
scroll to position [0, 0]
click at [29, 34] on icon at bounding box center [31, 23] width 34 height 29
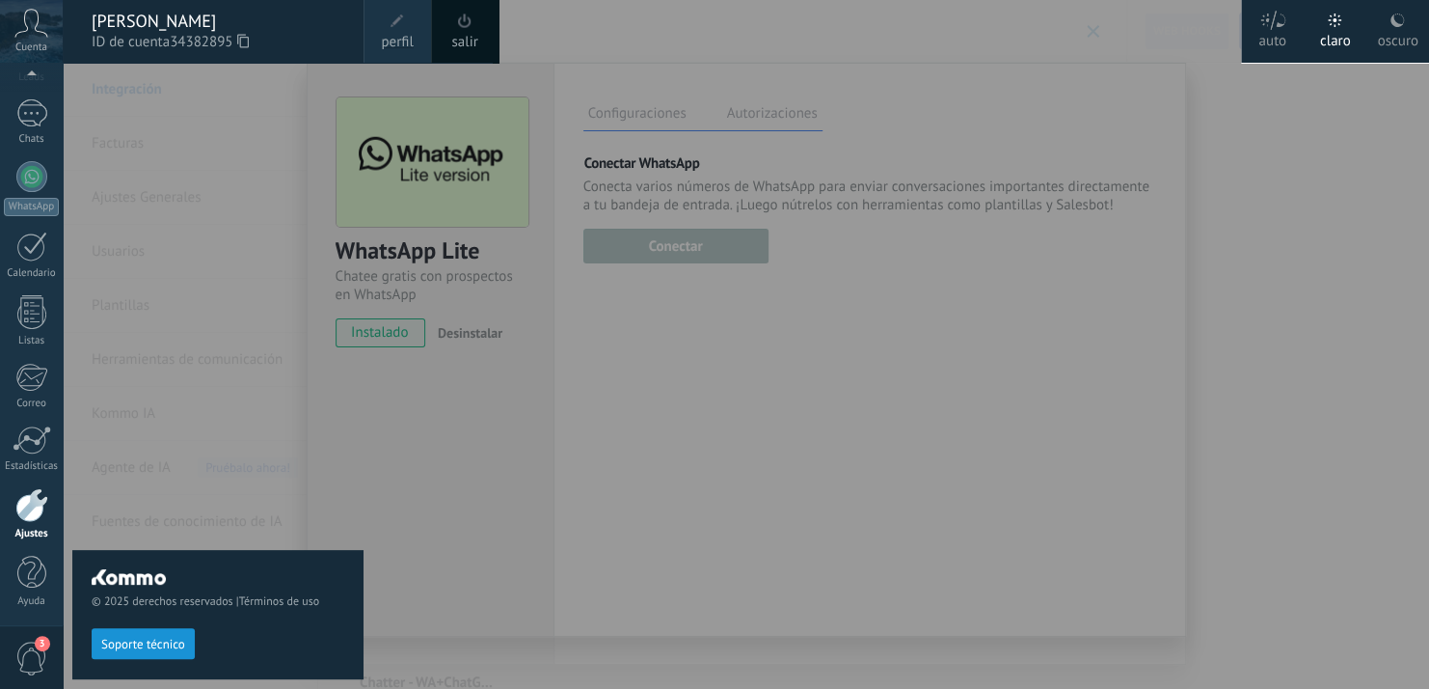
scroll to position [112, 0]
click at [166, 36] on span "ID de cuenta 34382895" at bounding box center [218, 42] width 253 height 21
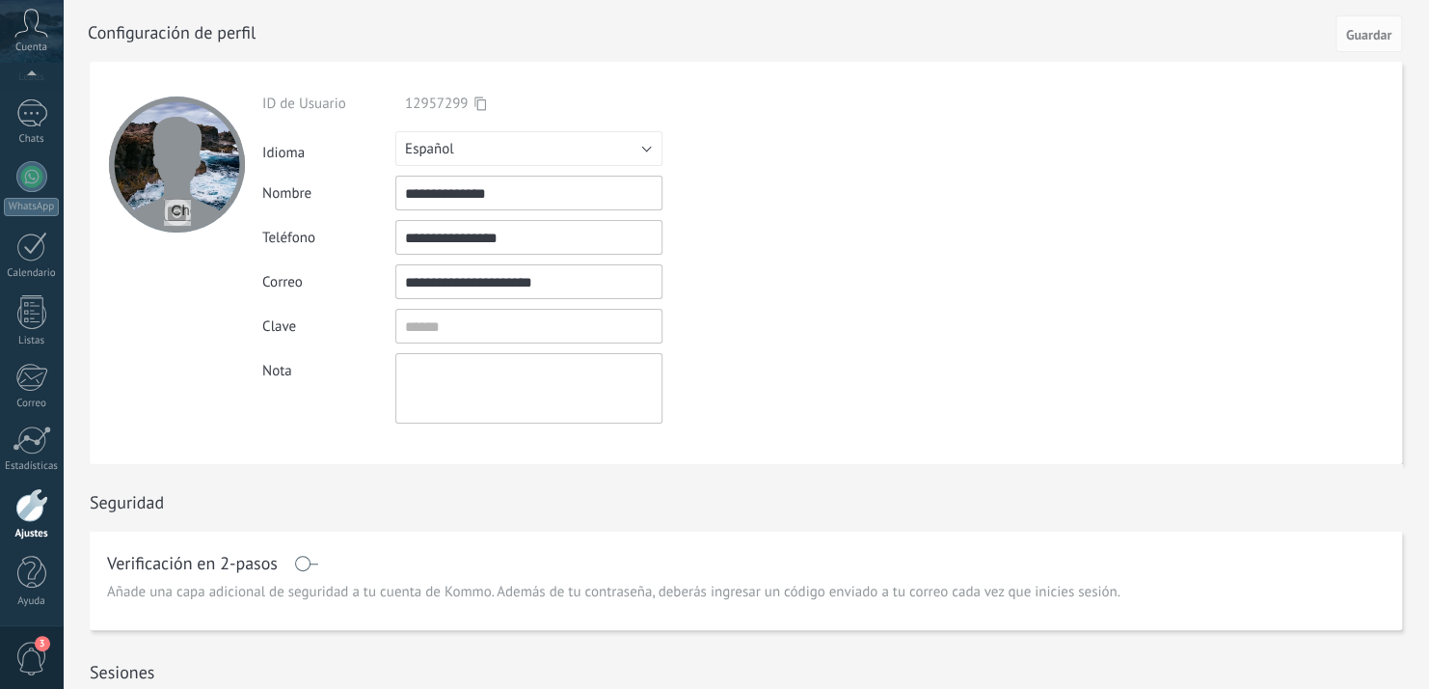
click at [23, 19] on icon at bounding box center [31, 23] width 34 height 29
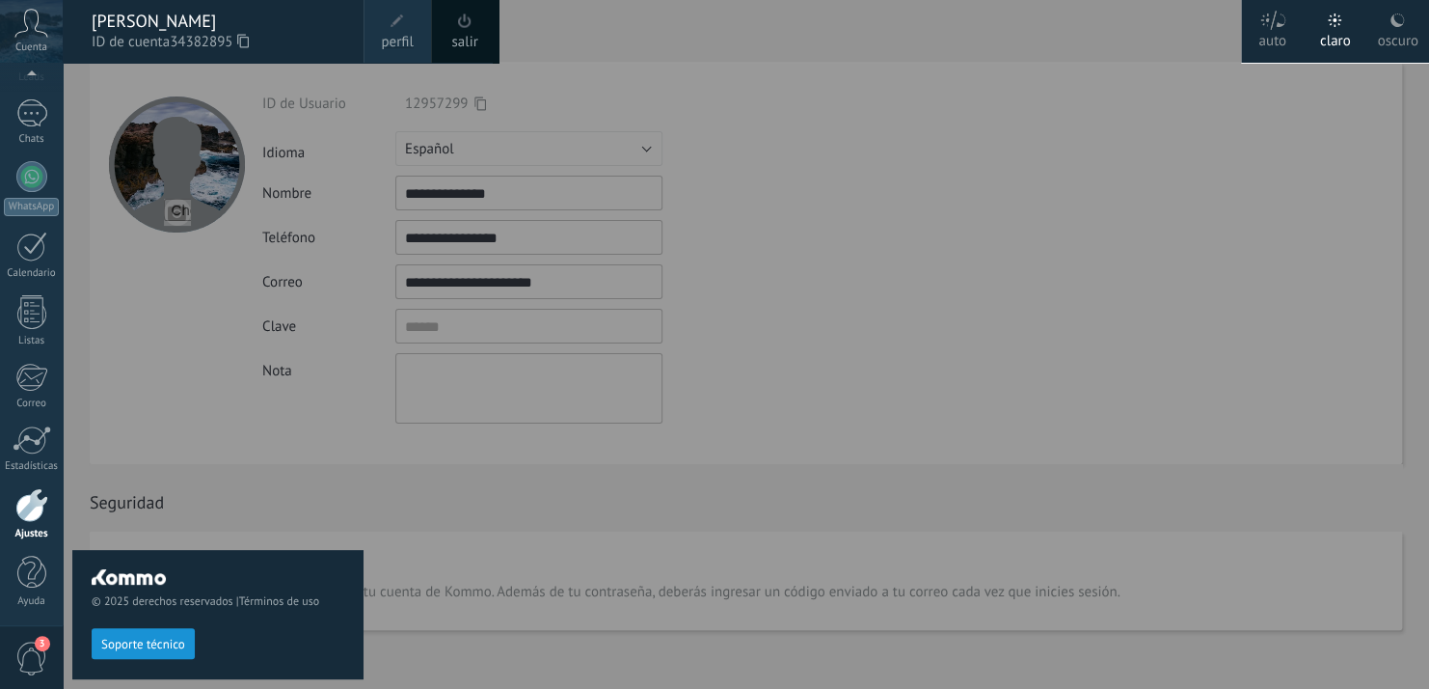
click at [465, 40] on link "salir" at bounding box center [464, 42] width 26 height 21
